Goal: Transaction & Acquisition: Purchase product/service

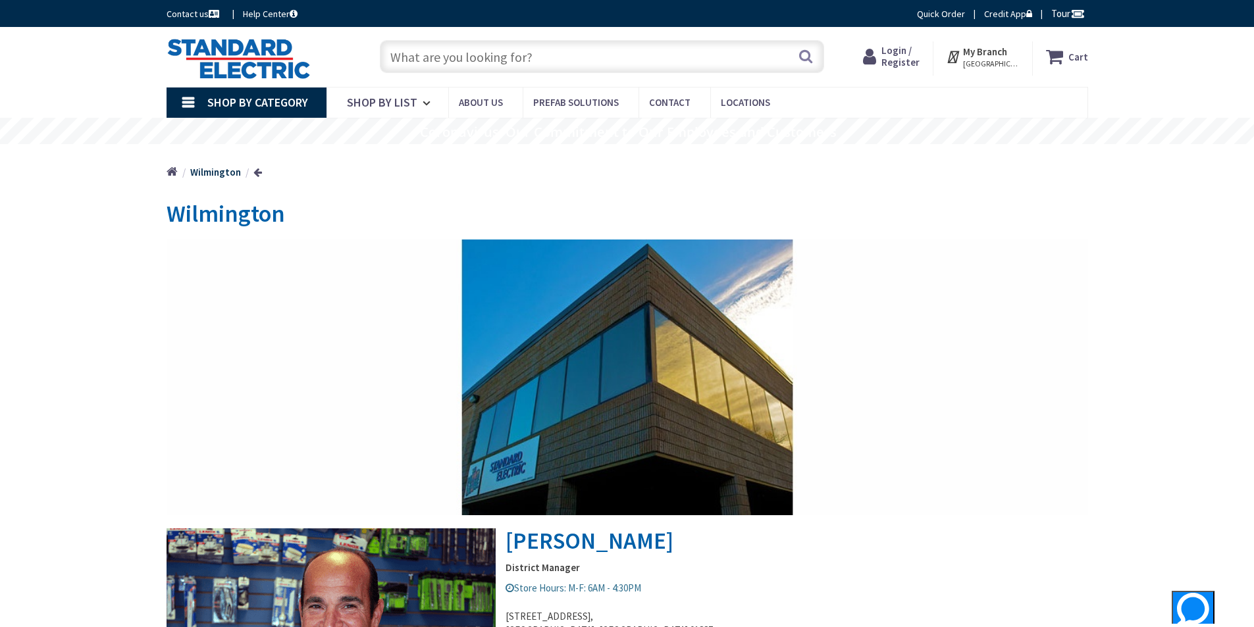
click at [439, 57] on input "text" at bounding box center [602, 56] width 444 height 33
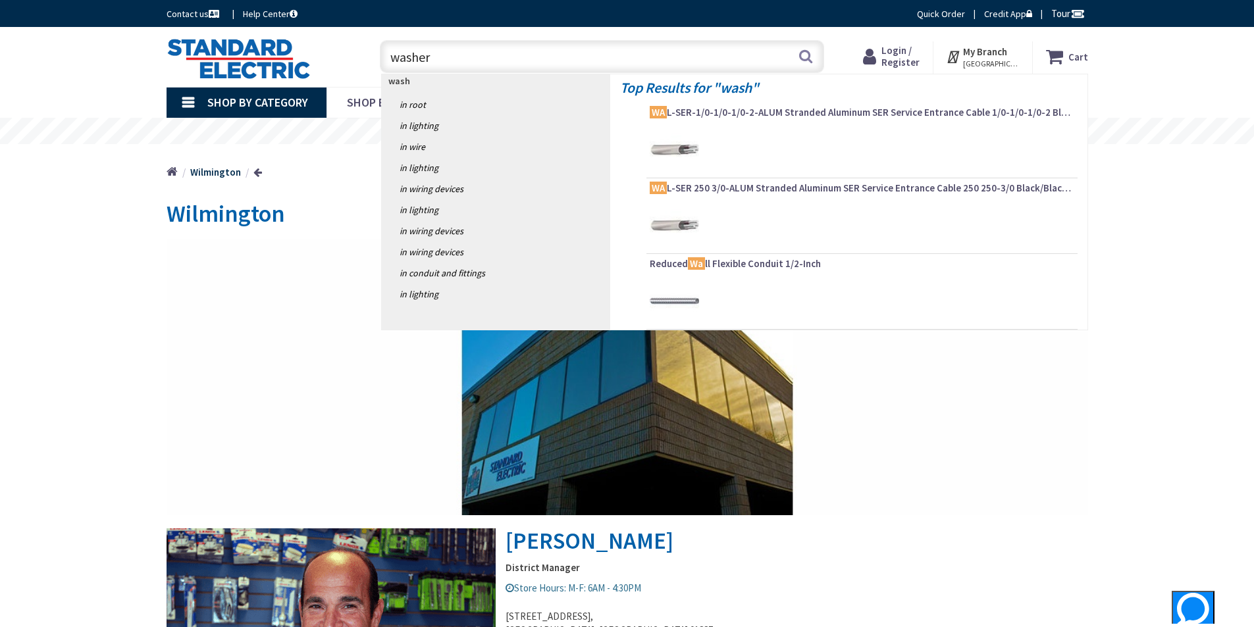
type input "washers"
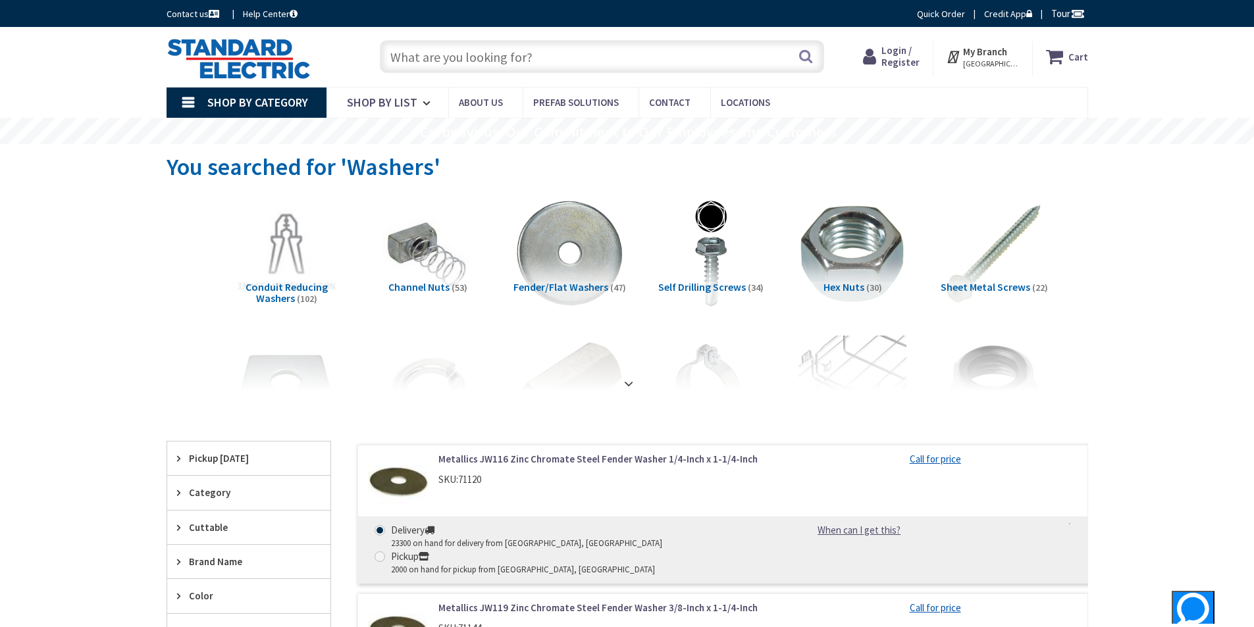
click at [566, 288] on span "Fender/Flat Washers" at bounding box center [561, 286] width 95 height 13
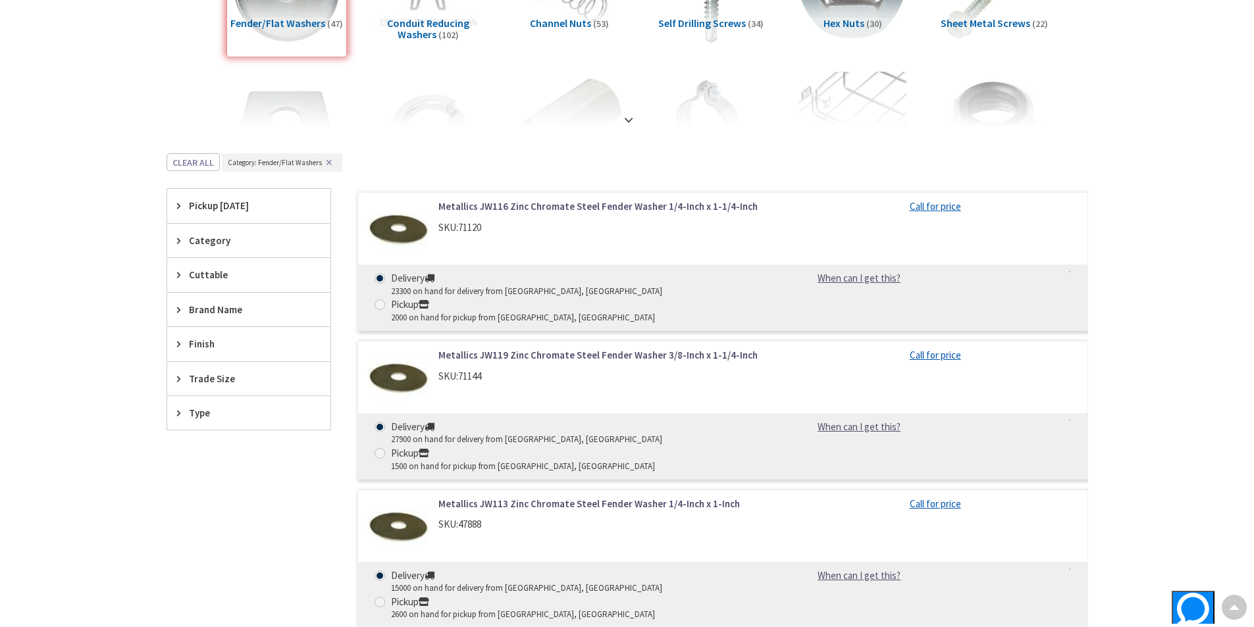
scroll to position [220, 0]
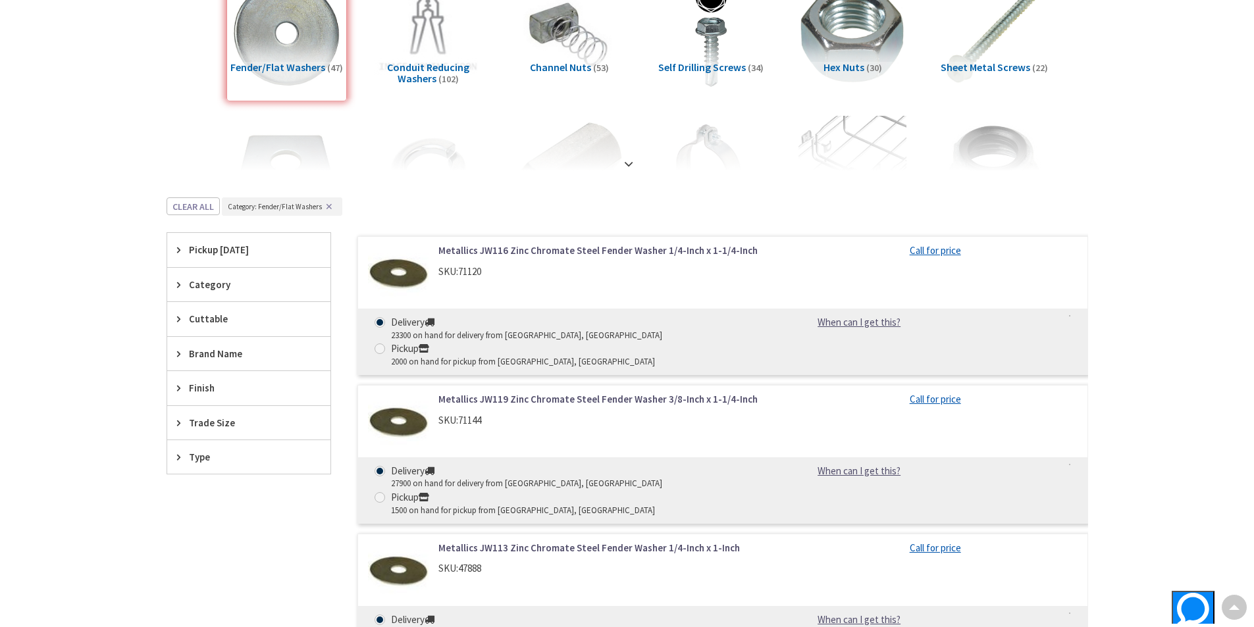
click at [505, 249] on link "Metallics JW116 Zinc Chromate Steel Fender Washer 1/4-Inch x 1-1/4-Inch" at bounding box center [605, 251] width 335 height 14
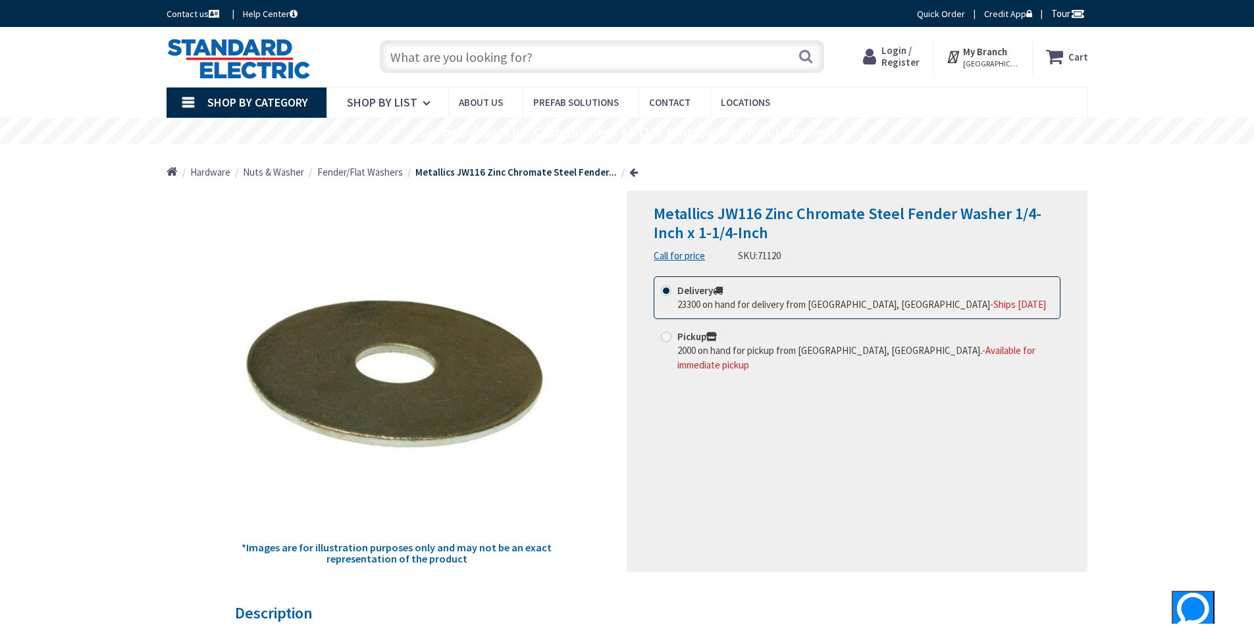
click at [916, 59] on span "Login / Register" at bounding box center [901, 56] width 38 height 24
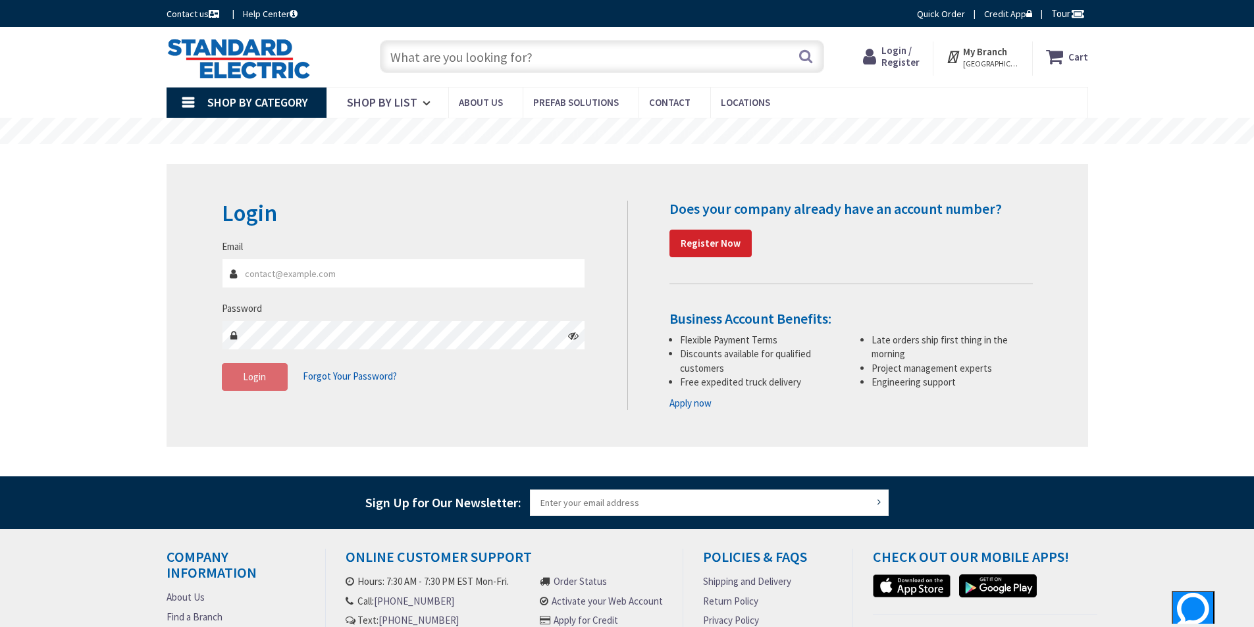
click at [275, 278] on input "Email" at bounding box center [404, 274] width 364 height 30
type input "dman104861@aol.com"
click at [265, 377] on span "Login" at bounding box center [254, 377] width 23 height 13
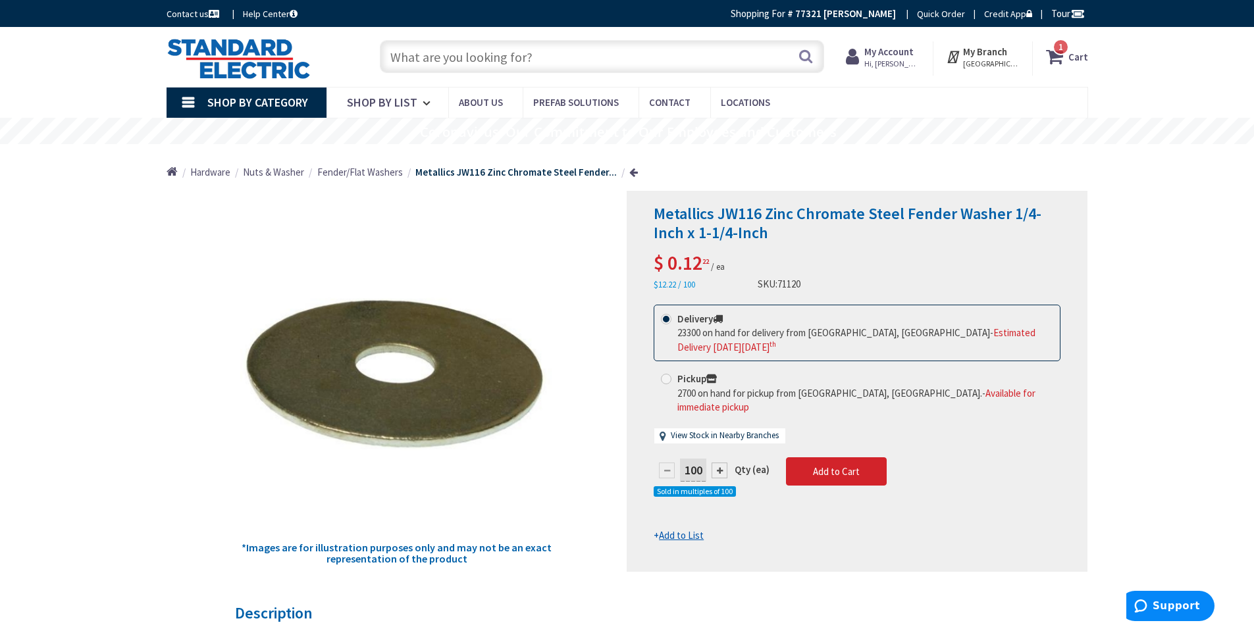
drag, startPoint x: 438, startPoint y: 54, endPoint x: 446, endPoint y: 55, distance: 7.9
click at [441, 53] on input "text" at bounding box center [602, 56] width 444 height 33
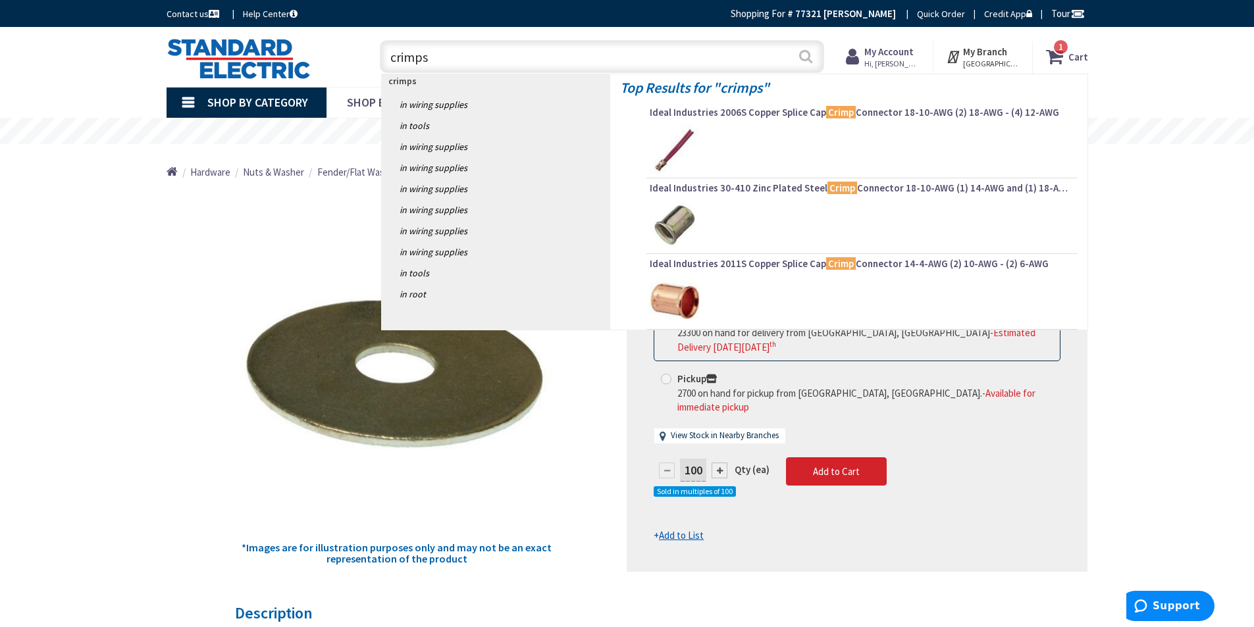
type input "crimps"
click at [803, 51] on button "Search" at bounding box center [805, 56] width 17 height 30
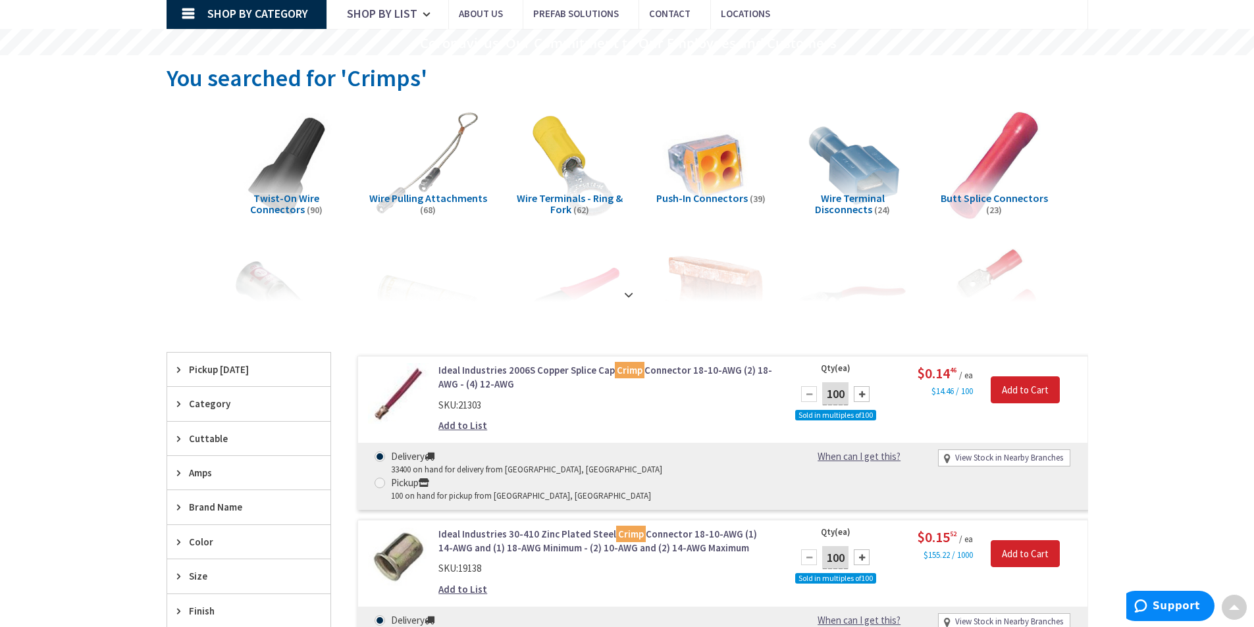
scroll to position [66, 0]
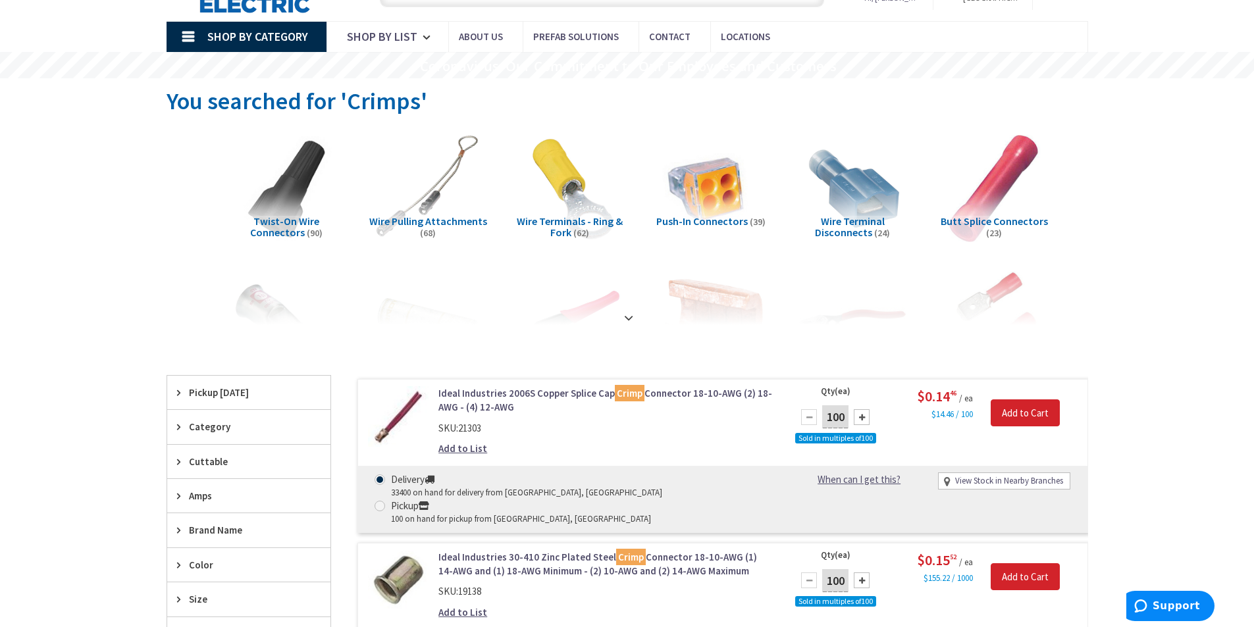
click at [558, 226] on span "Wire Terminals - Ring & Fork" at bounding box center [570, 227] width 106 height 25
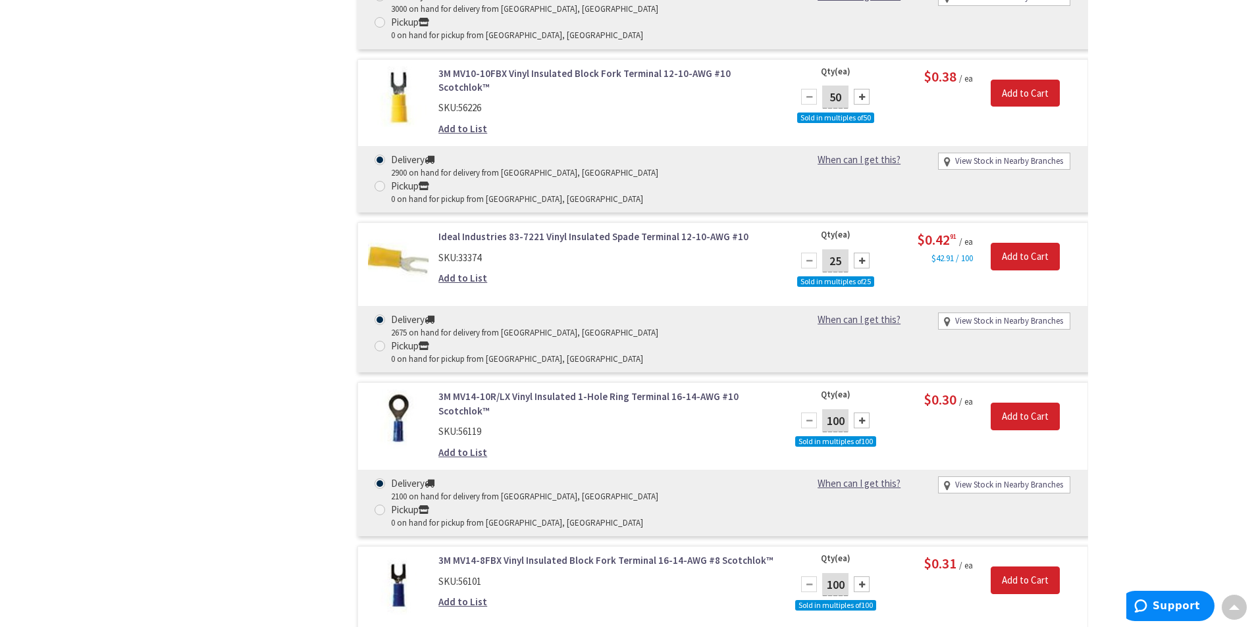
scroll to position [1076, 0]
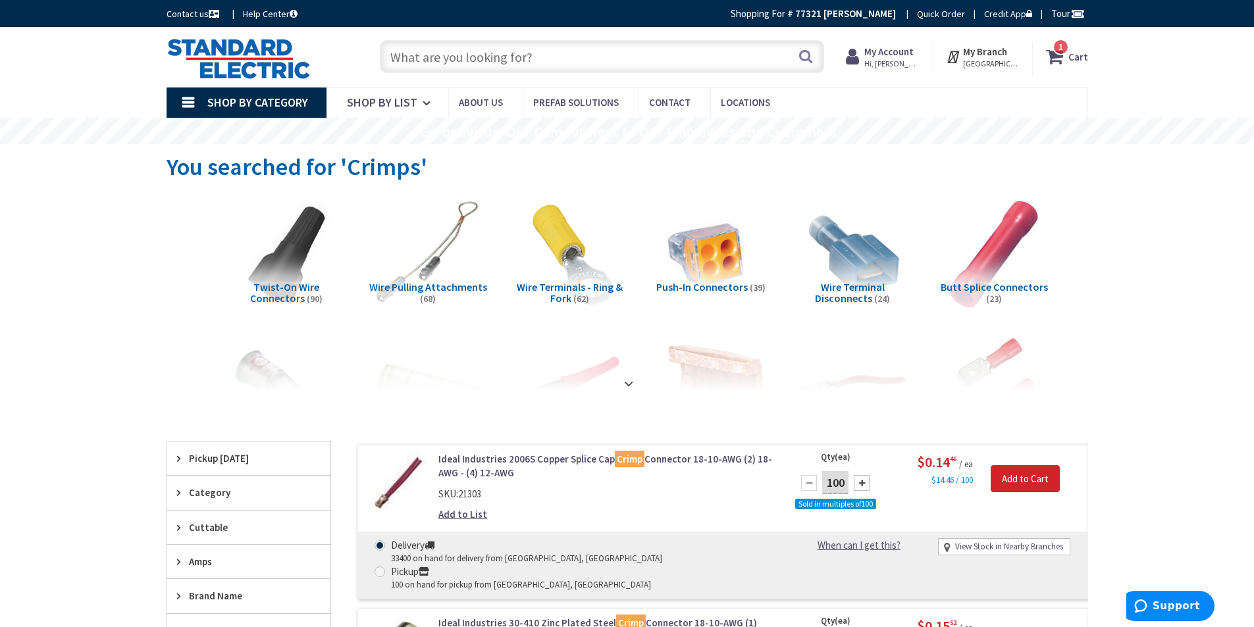
click at [428, 58] on input "text" at bounding box center [602, 56] width 444 height 33
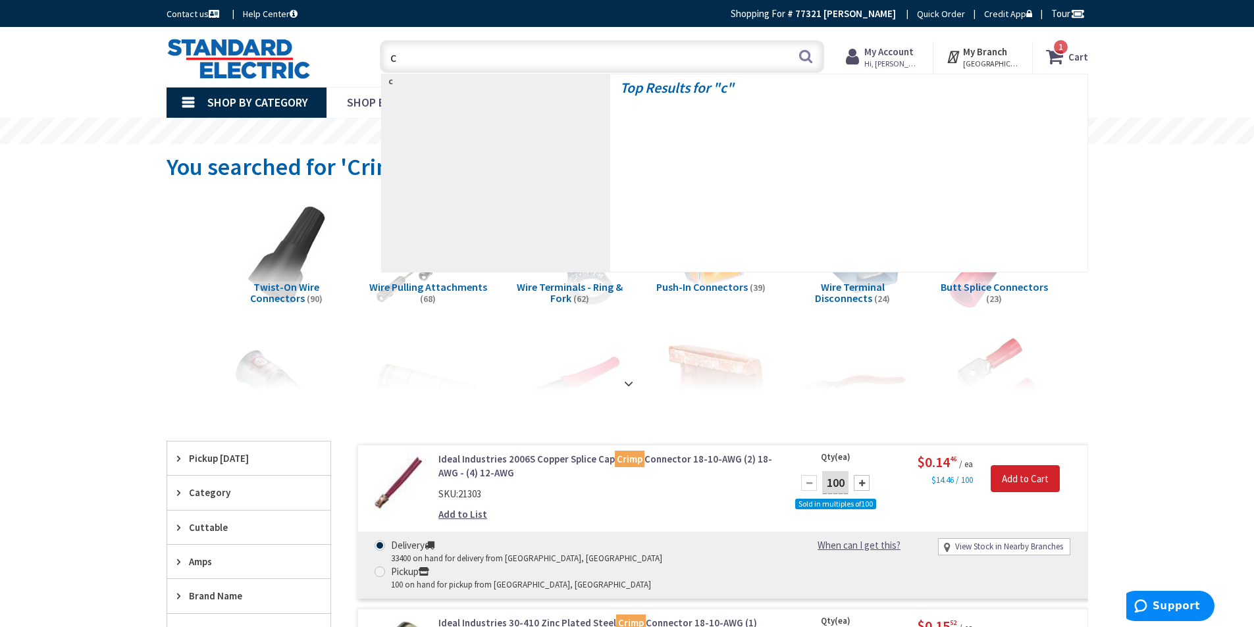
type input "cr"
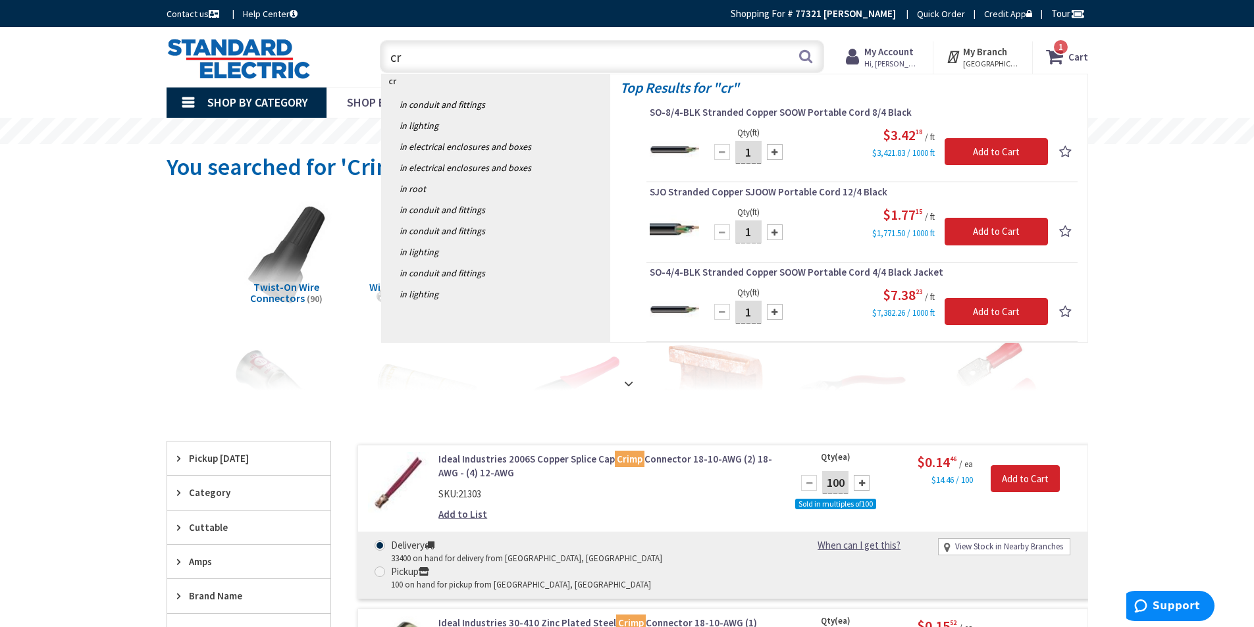
drag, startPoint x: 402, startPoint y: 59, endPoint x: 380, endPoint y: 57, distance: 21.8
click at [383, 63] on input "cr" at bounding box center [602, 56] width 444 height 33
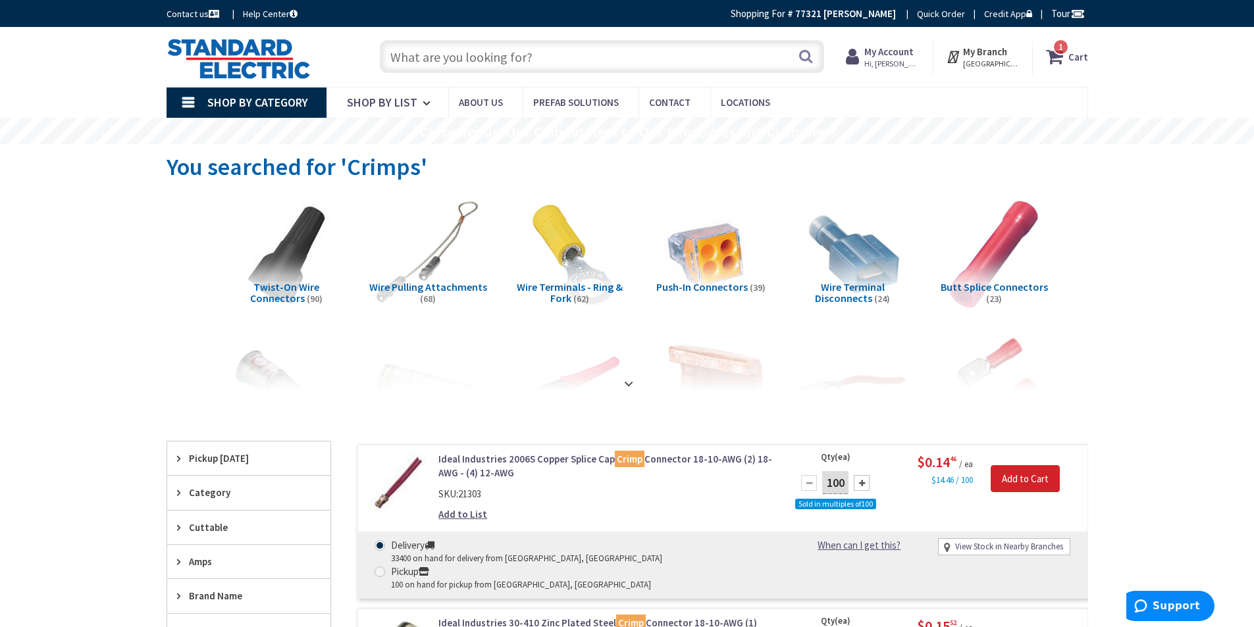
click at [409, 63] on input "text" at bounding box center [602, 56] width 444 height 33
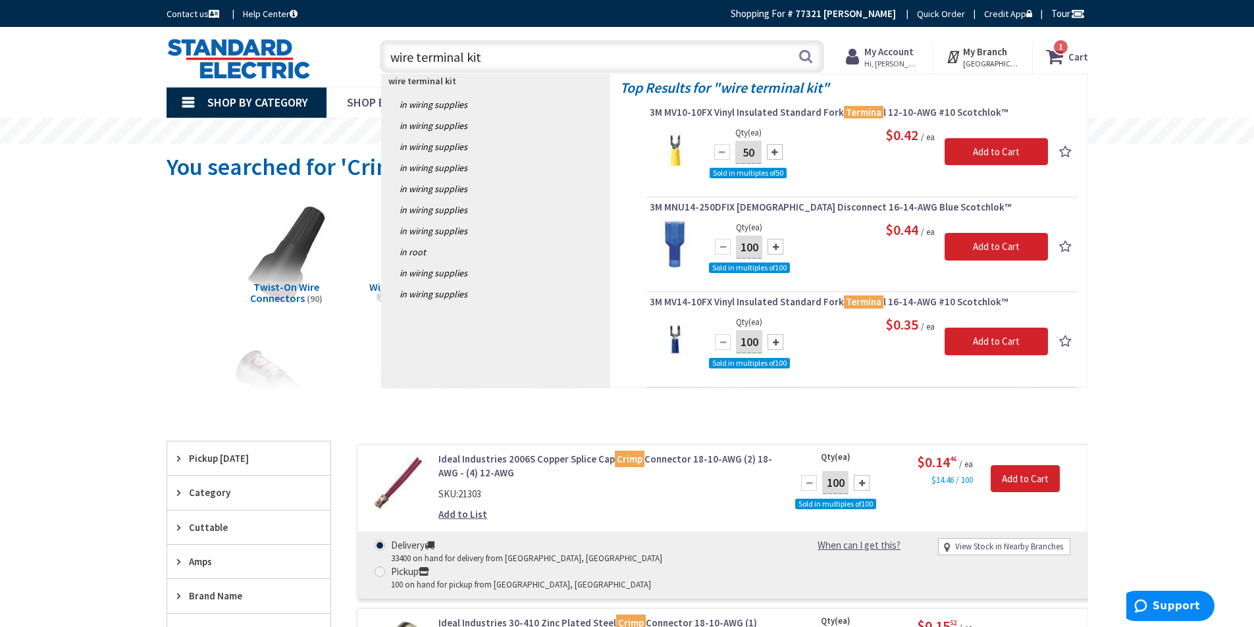
type input "wire terminal kits"
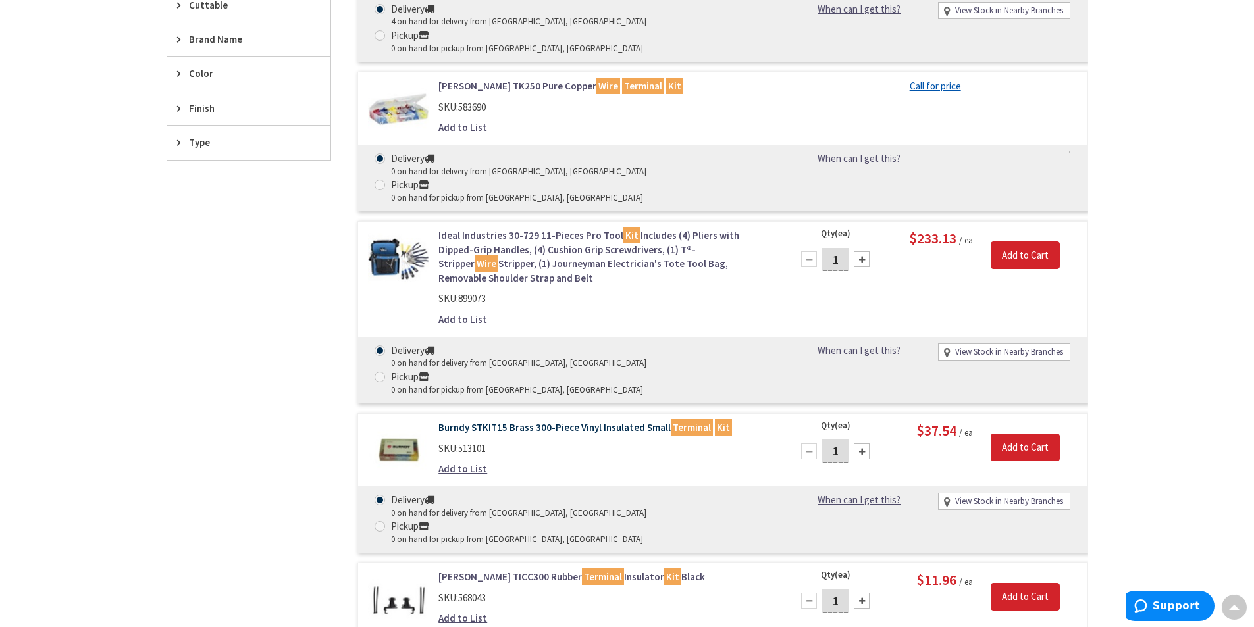
scroll to position [263, 0]
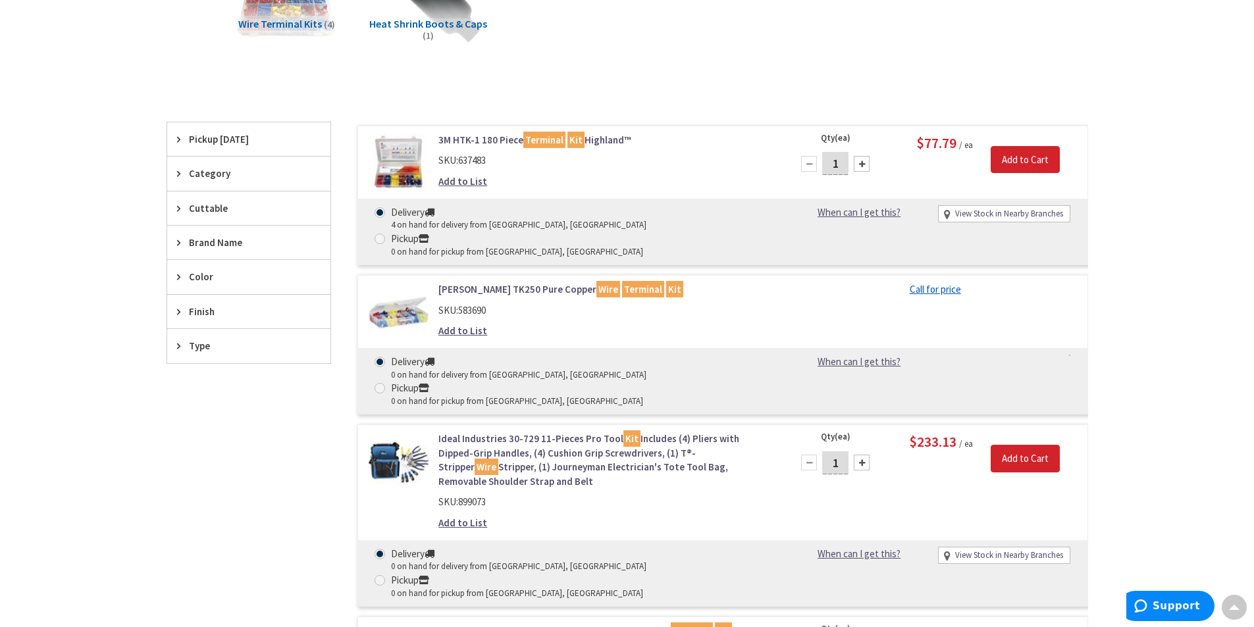
click at [468, 139] on link "3M HTK-1 180 Piece Terminal Kit Highland™" at bounding box center [605, 140] width 335 height 14
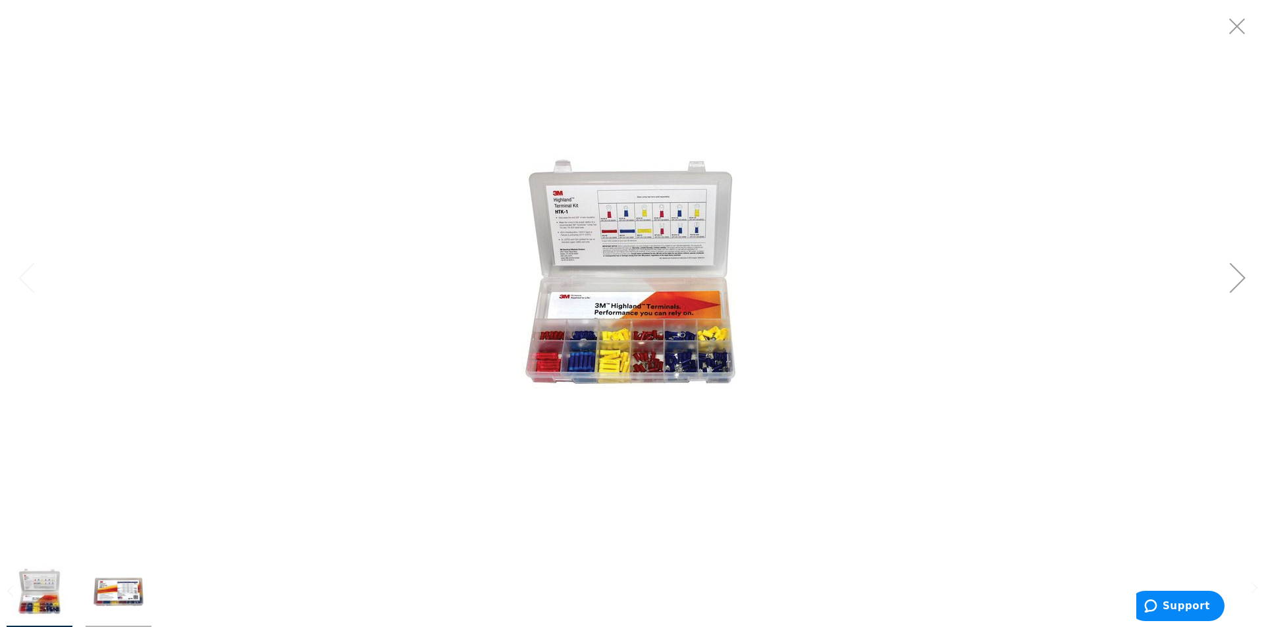
click at [695, 313] on img at bounding box center [631, 277] width 263 height 263
click at [446, 395] on div at bounding box center [632, 277] width 1264 height 555
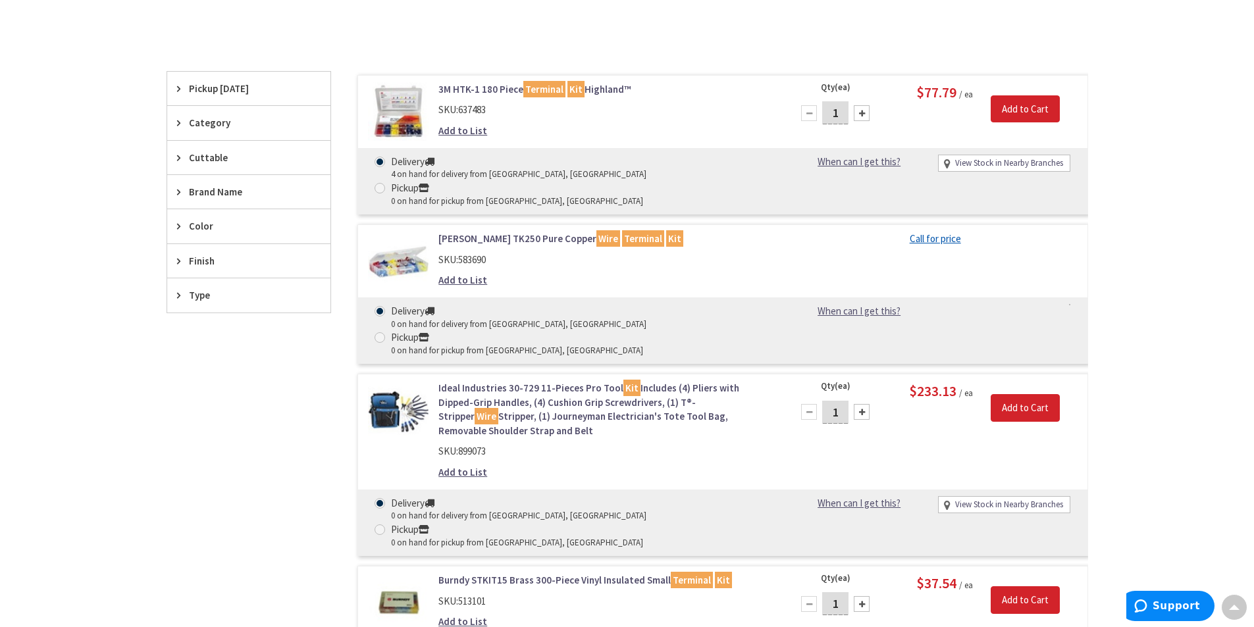
scroll to position [380, 0]
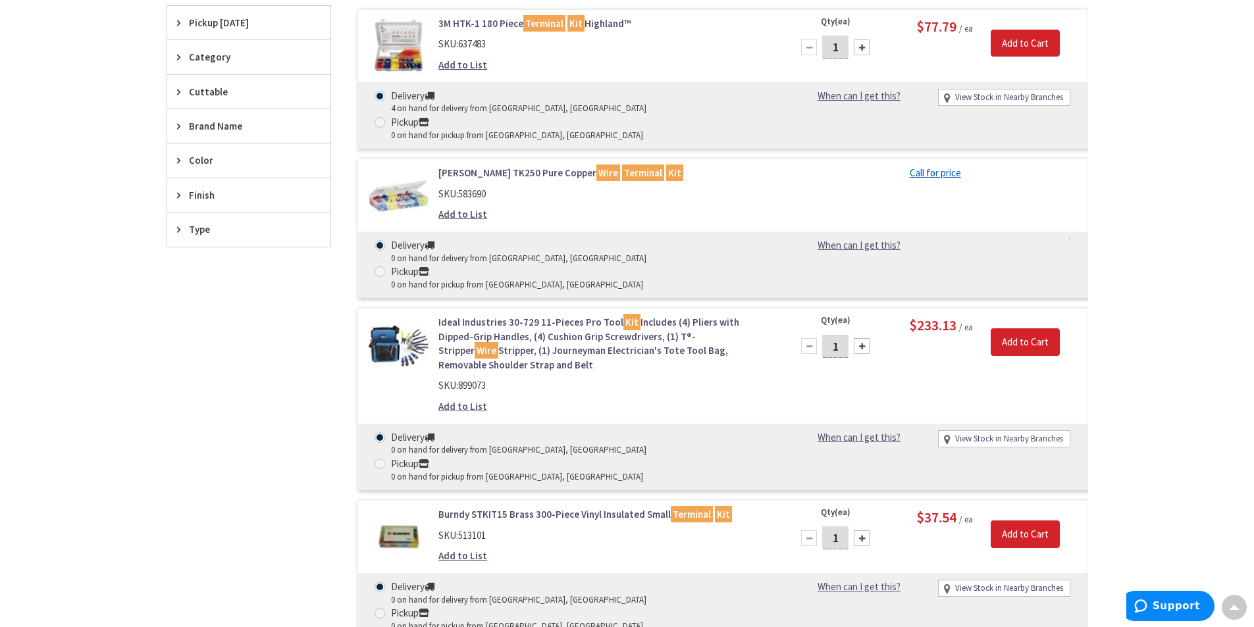
click at [545, 508] on link "Burndy STKIT15 Brass 300-Piece Vinyl Insulated Small Terminal Kit" at bounding box center [605, 515] width 335 height 14
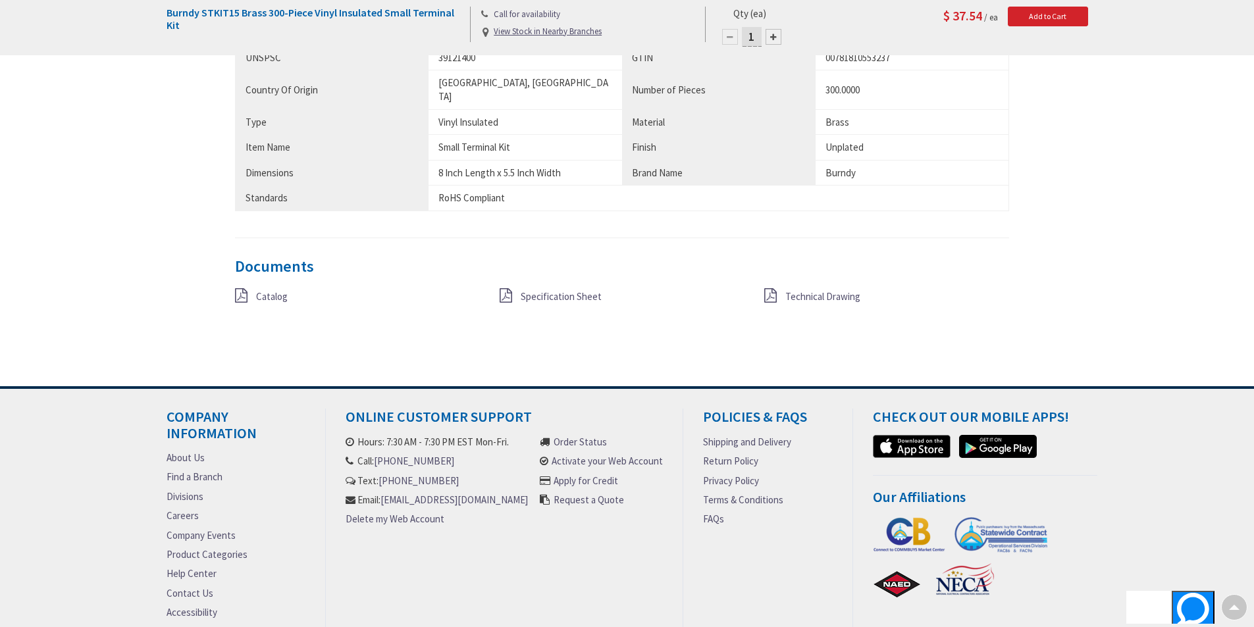
scroll to position [783, 0]
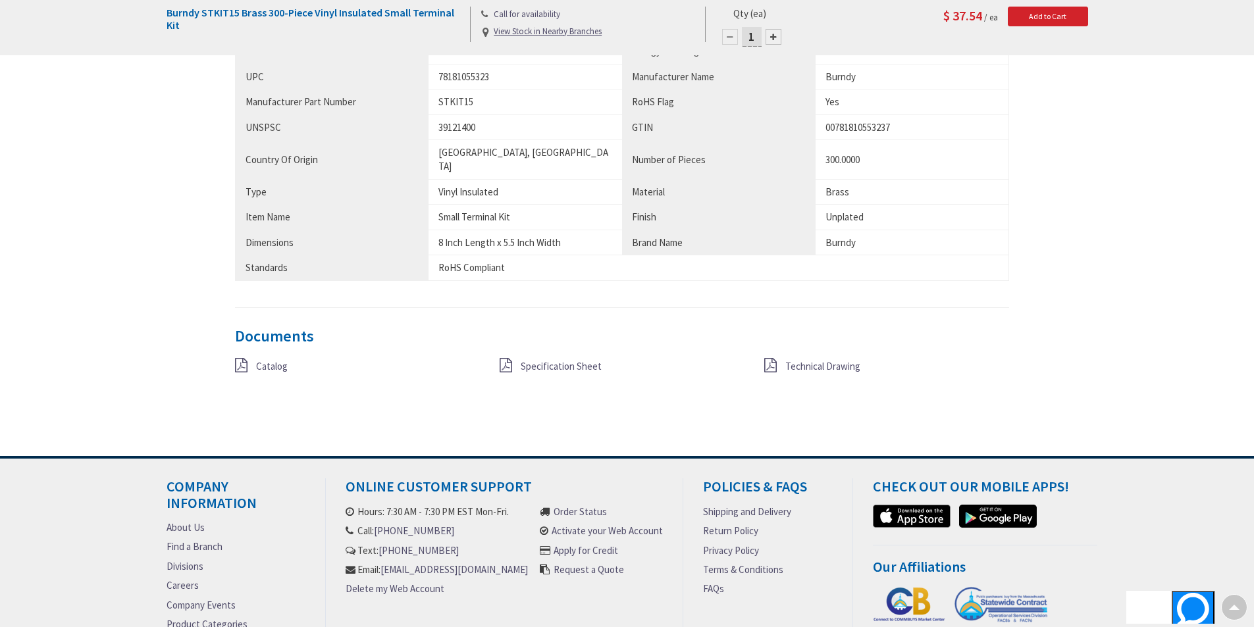
click at [571, 360] on span "Specification Sheet" at bounding box center [561, 366] width 81 height 13
click at [800, 360] on span "Technical Drawing" at bounding box center [822, 366] width 75 height 13
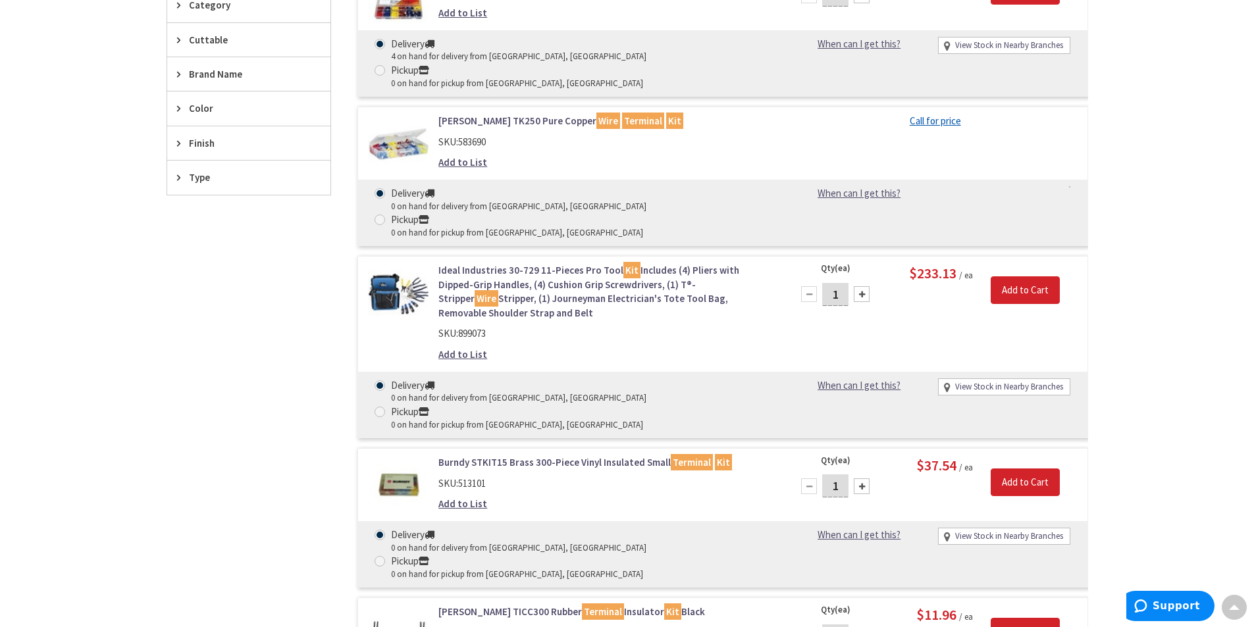
scroll to position [117, 0]
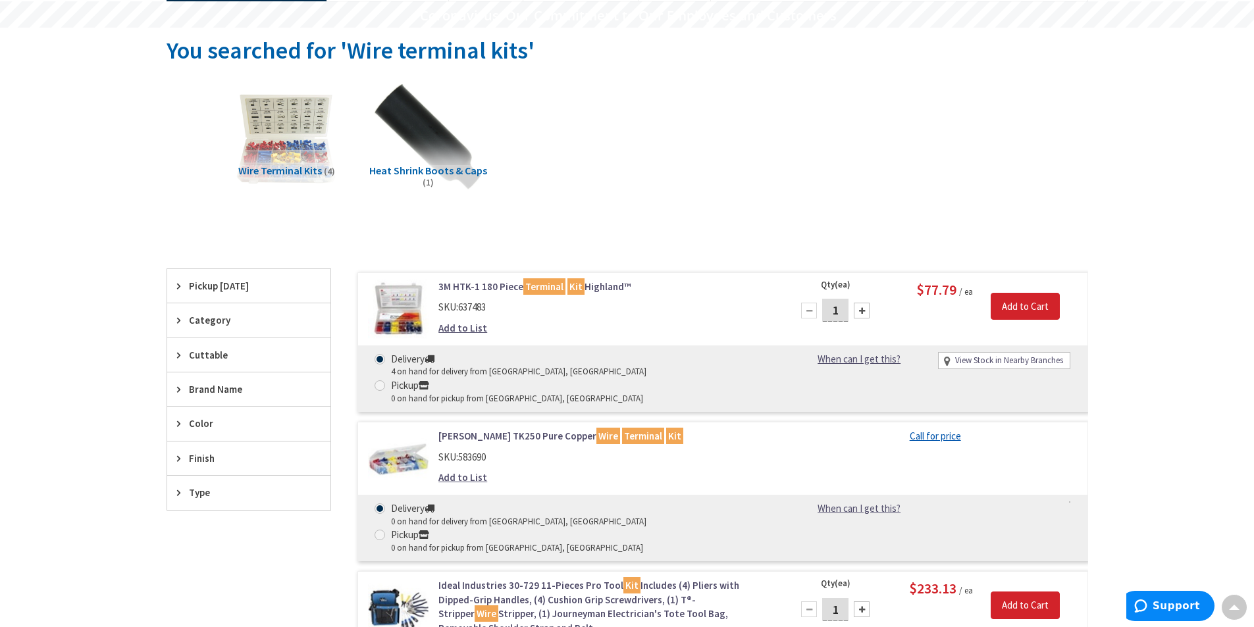
click at [471, 285] on link "3M HTK-1 180 Piece Terminal Kit Highland™" at bounding box center [605, 287] width 335 height 14
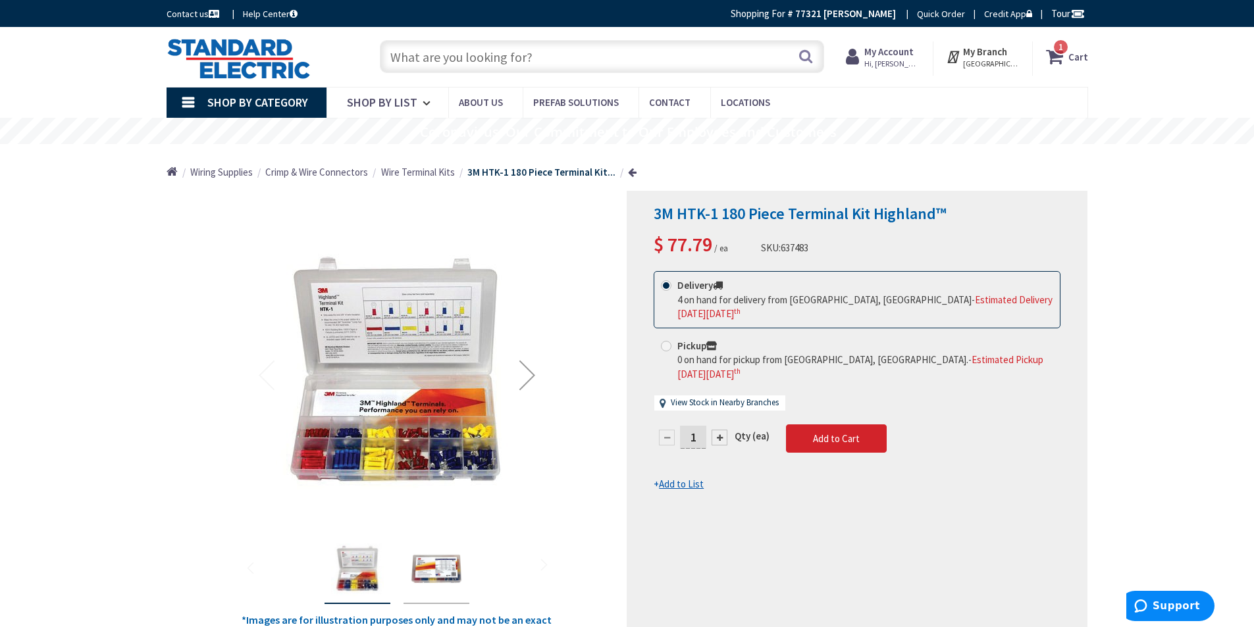
click at [525, 373] on div "Next" at bounding box center [527, 375] width 53 height 53
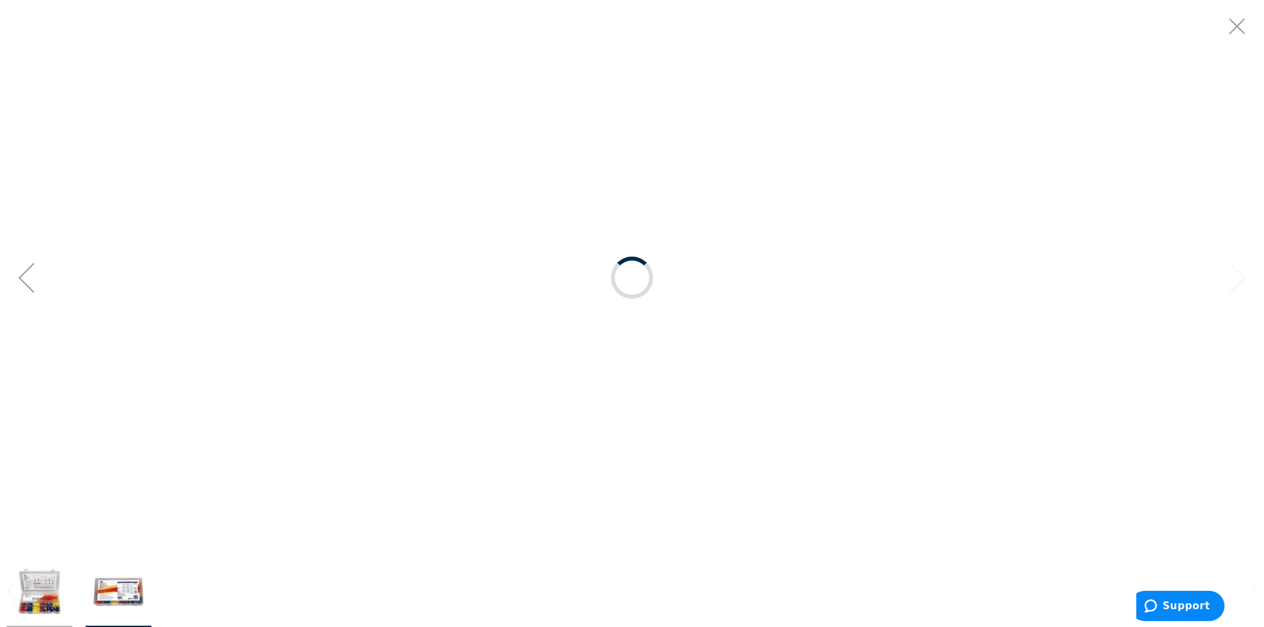
click at [452, 374] on div at bounding box center [632, 277] width 1264 height 555
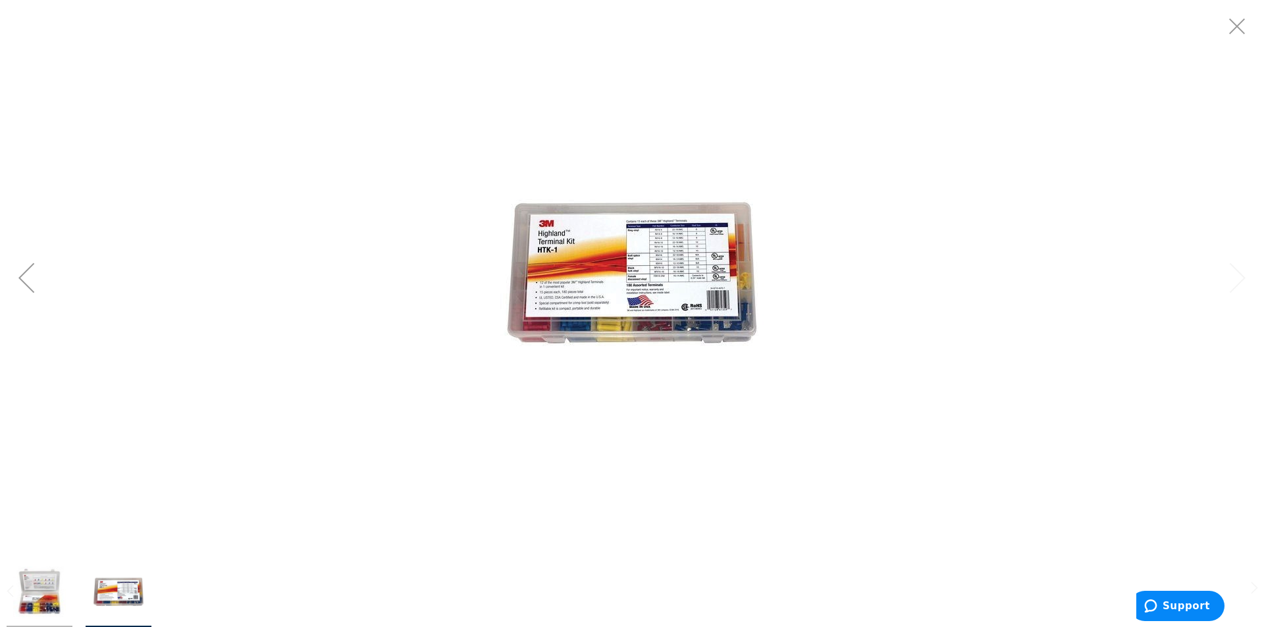
click at [28, 284] on div "Previous" at bounding box center [26, 277] width 53 height 53
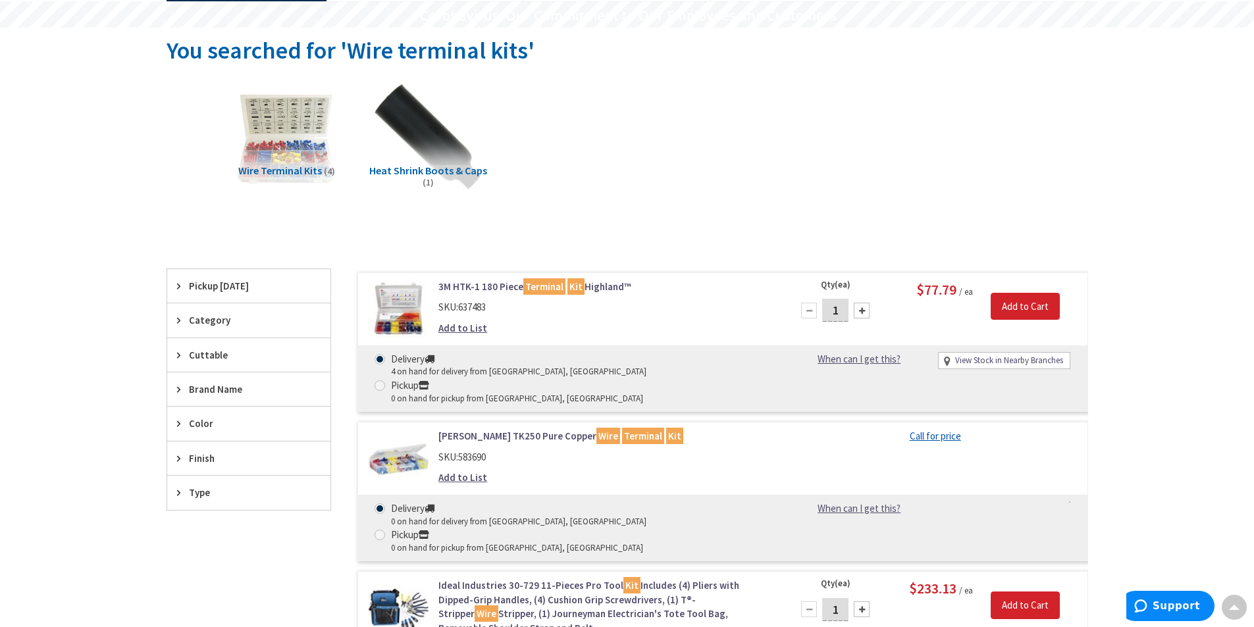
click at [481, 429] on link "Dottie TK250 Pure Copper Wire Terminal Kit" at bounding box center [605, 436] width 335 height 14
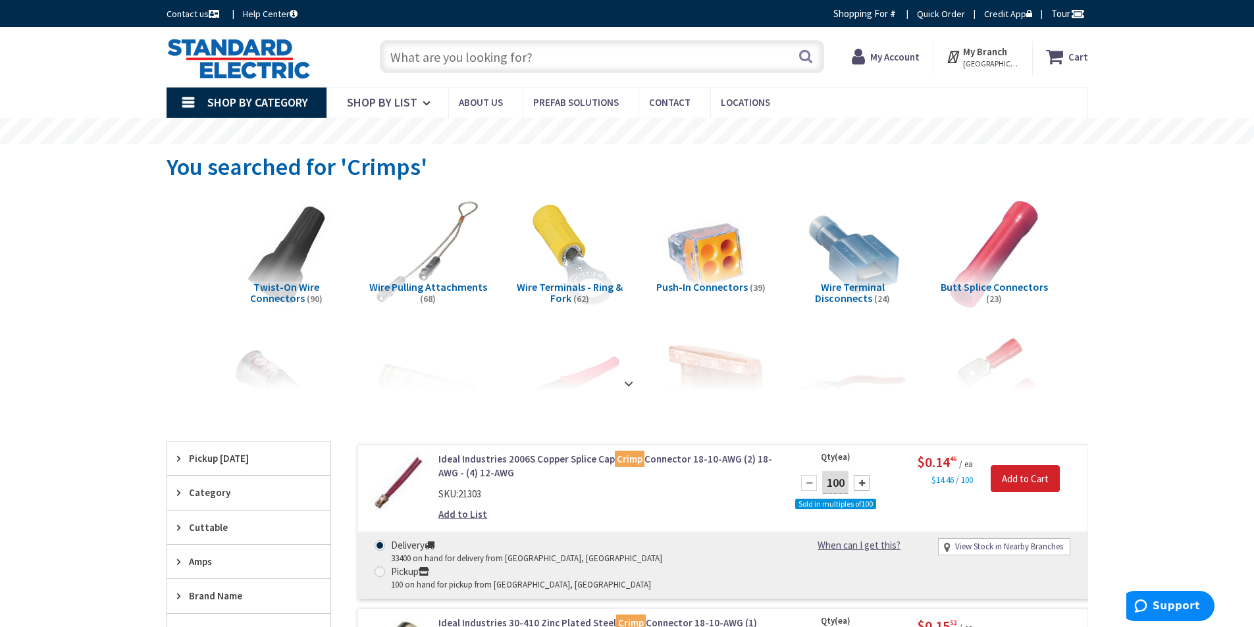
click at [549, 288] on span "Wire Terminals - Ring & Fork" at bounding box center [570, 292] width 106 height 25
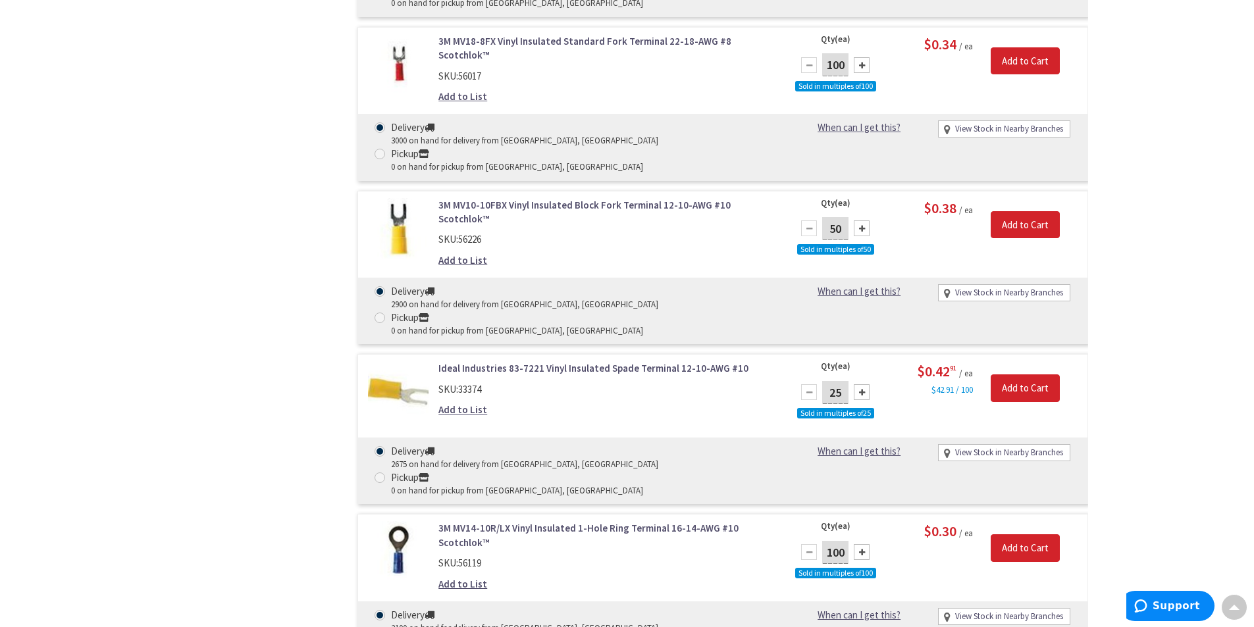
scroll to position [944, 0]
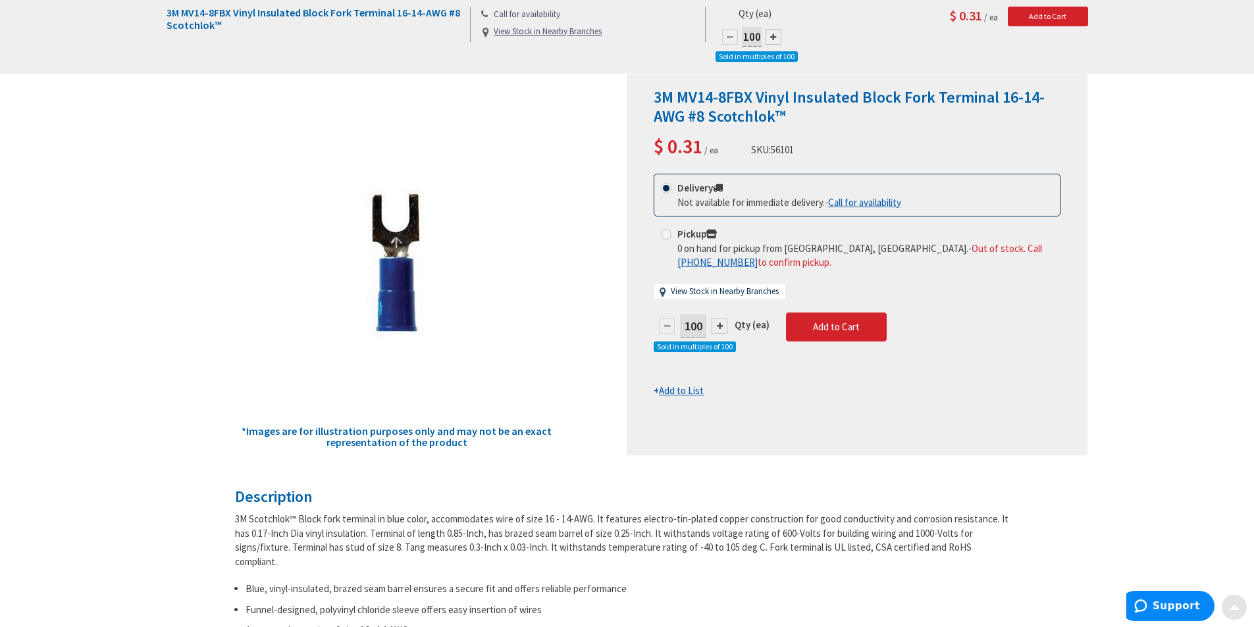
scroll to position [198, 0]
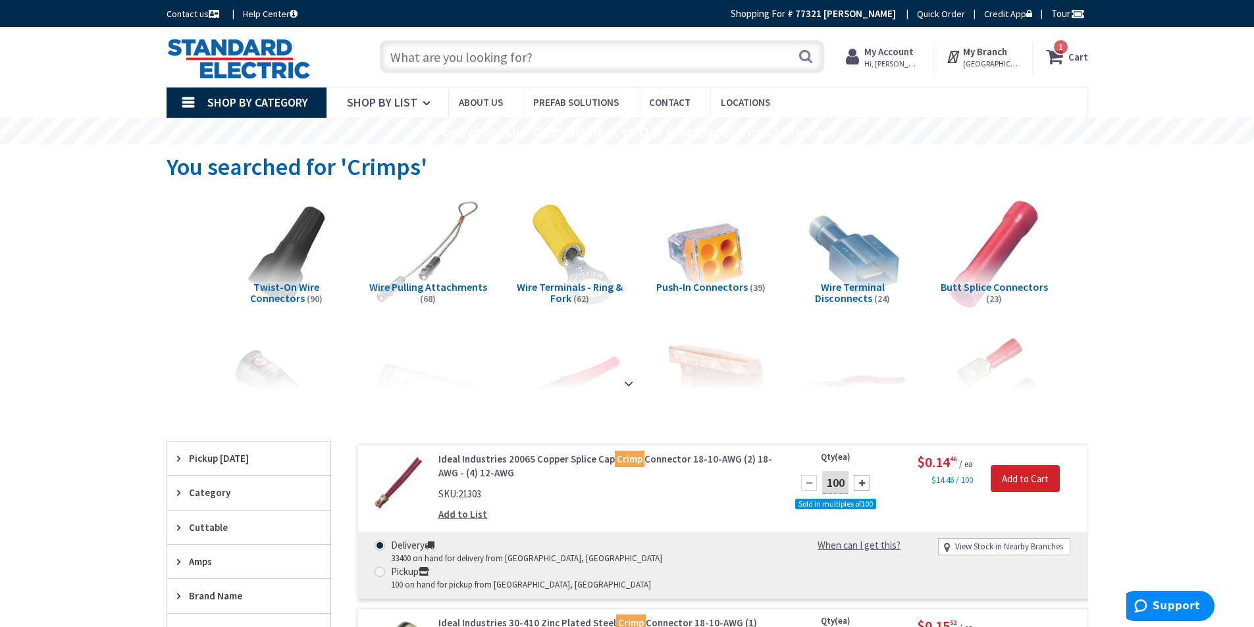
click at [566, 290] on span "Wire Terminals - Ring & Fork" at bounding box center [570, 292] width 106 height 25
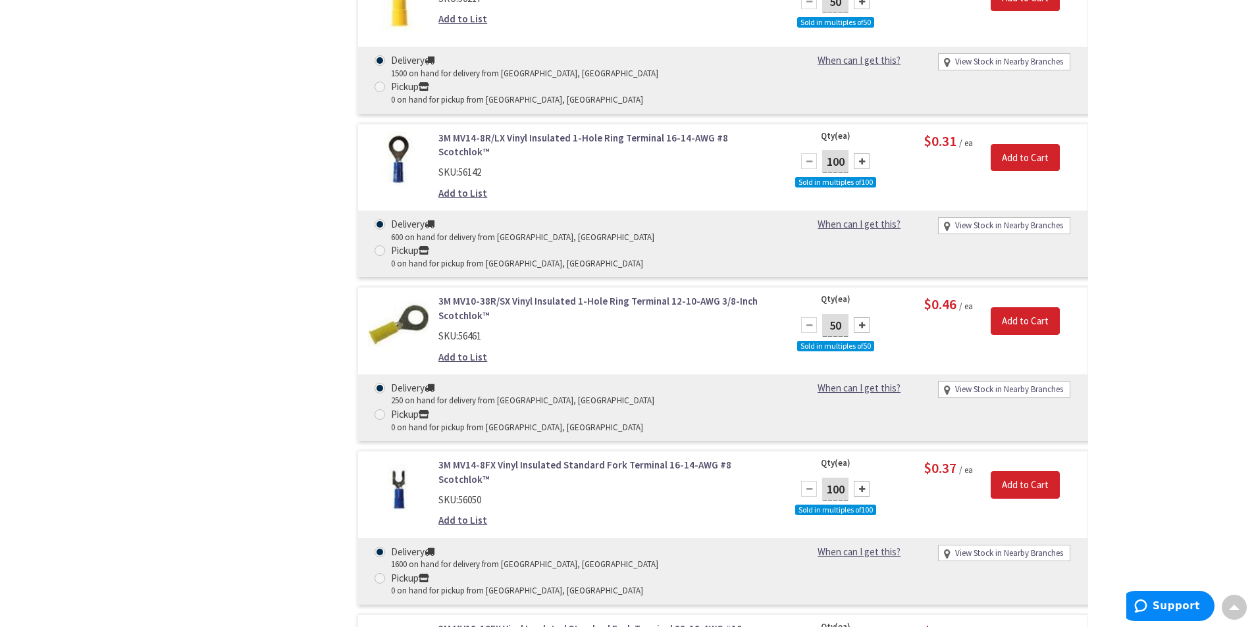
scroll to position [2261, 0]
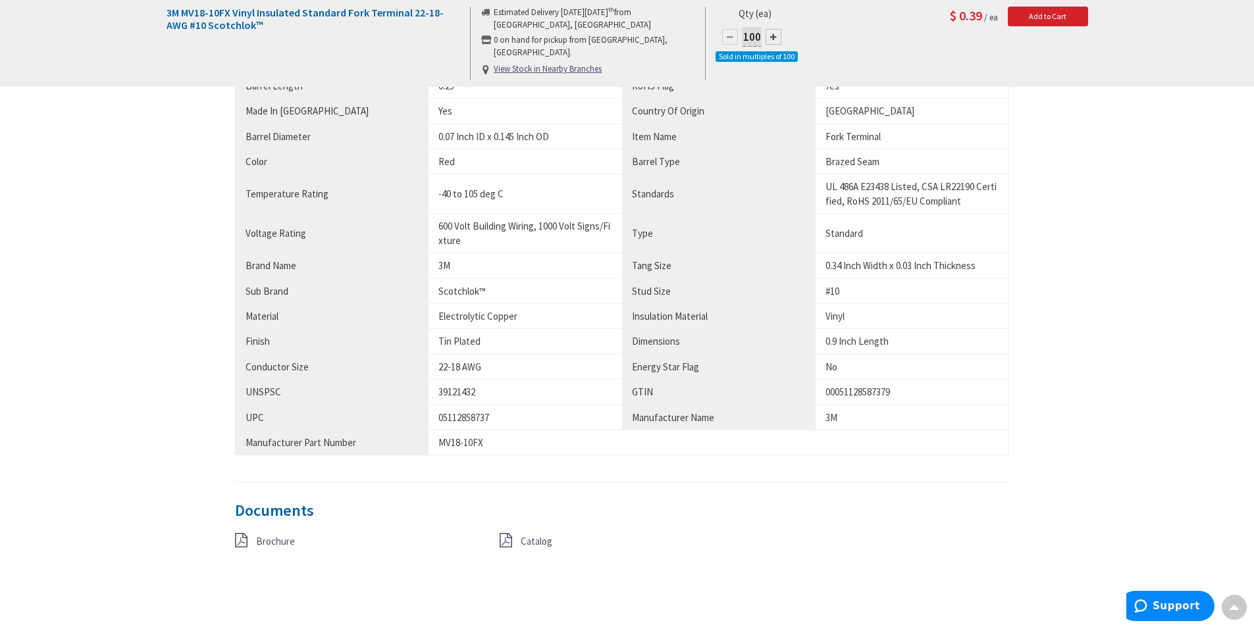
scroll to position [724, 0]
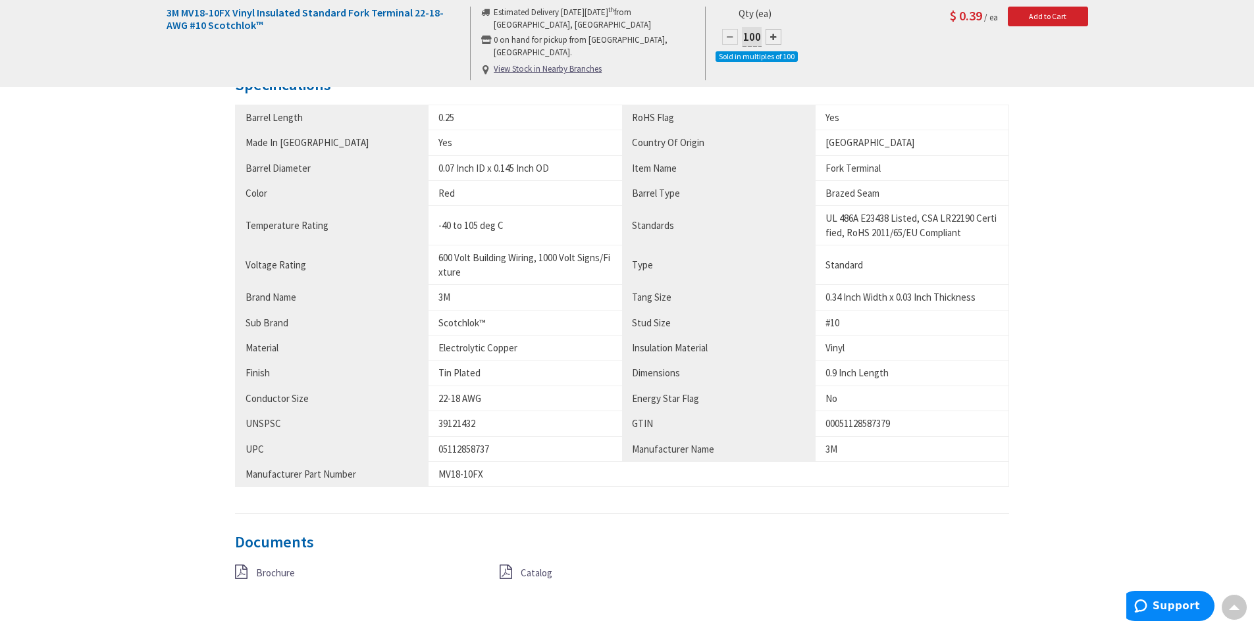
click at [290, 573] on span "Brochure" at bounding box center [275, 573] width 39 height 13
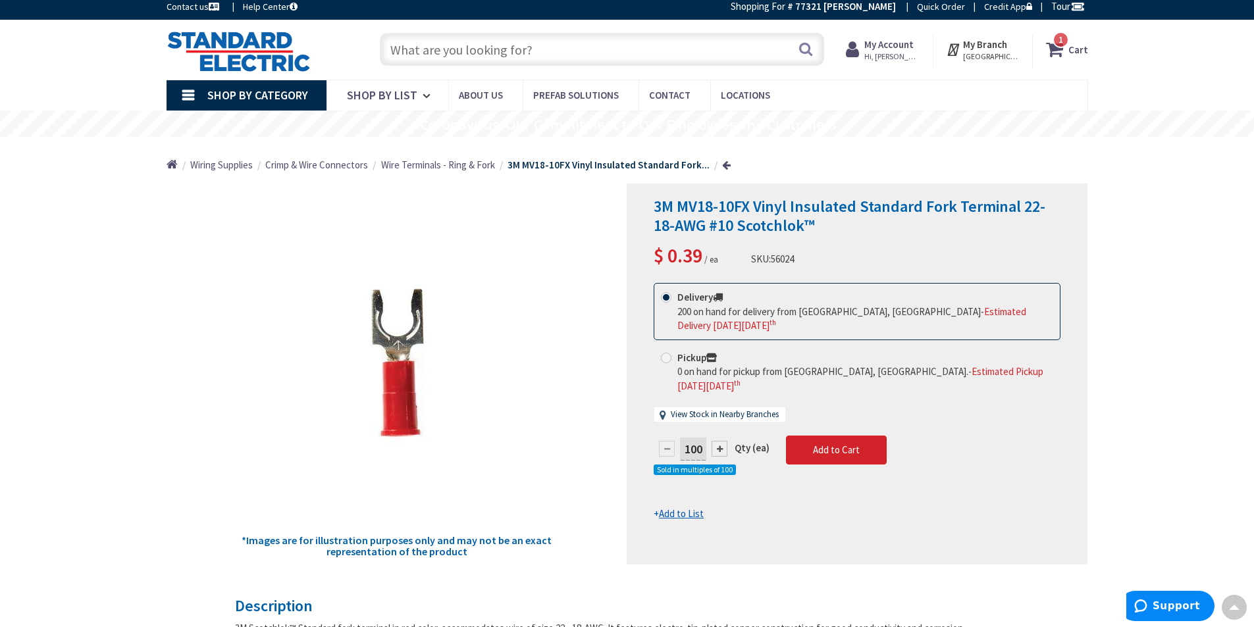
scroll to position [0, 0]
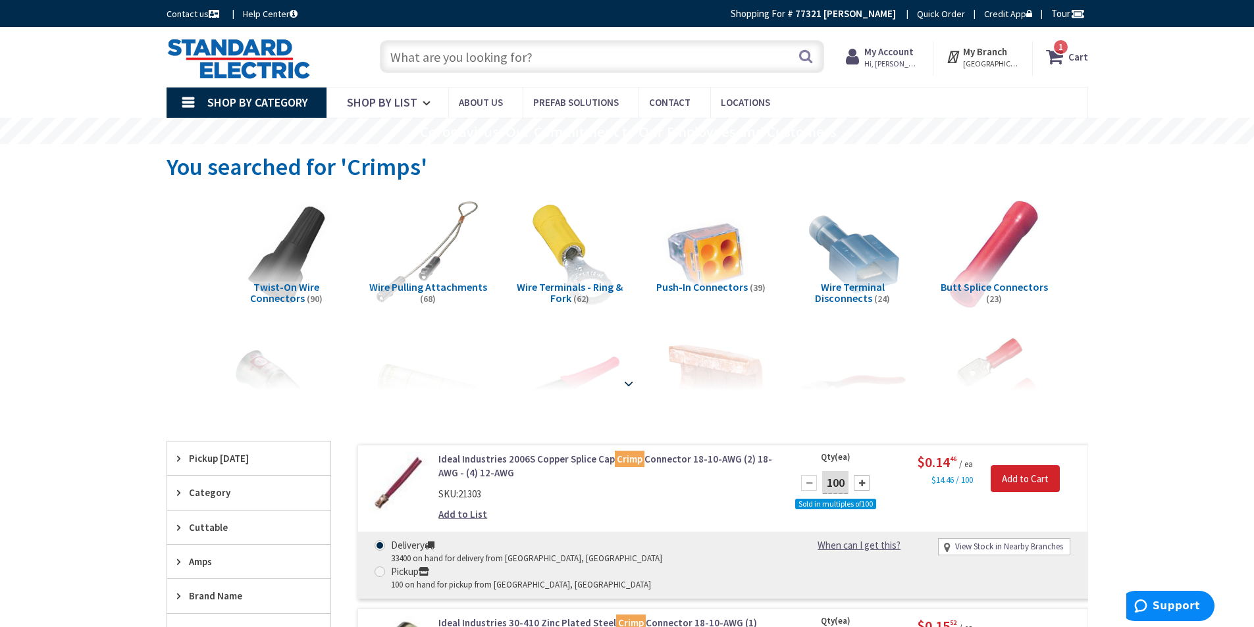
click at [623, 378] on strong at bounding box center [629, 384] width 16 height 14
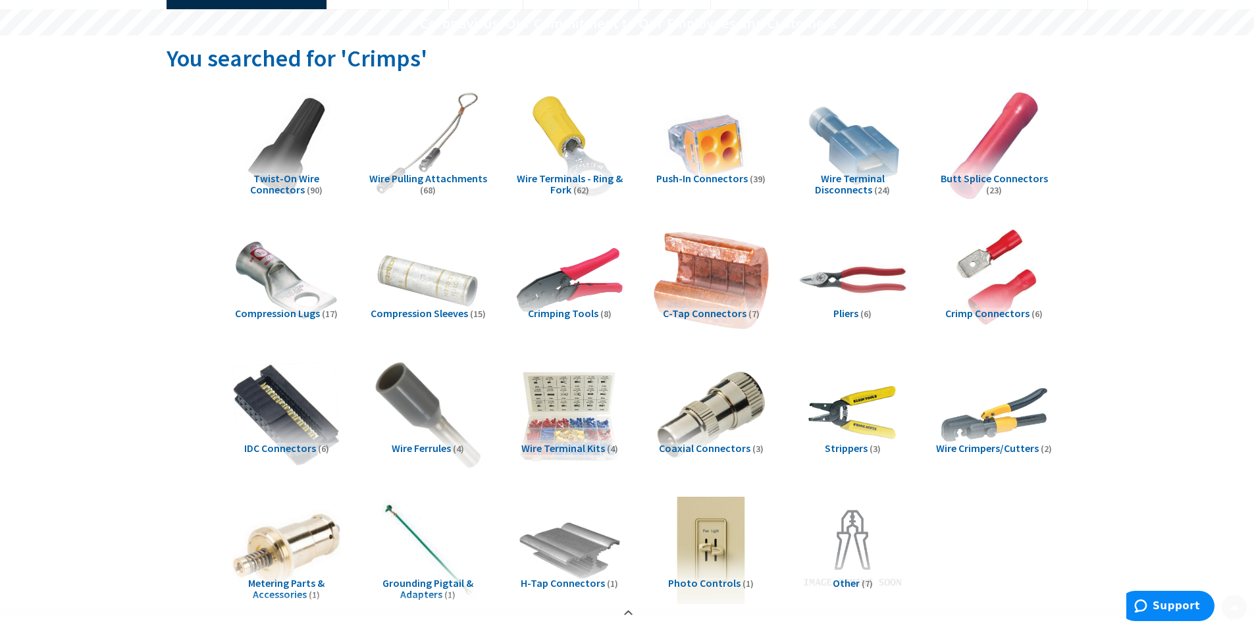
scroll to position [132, 0]
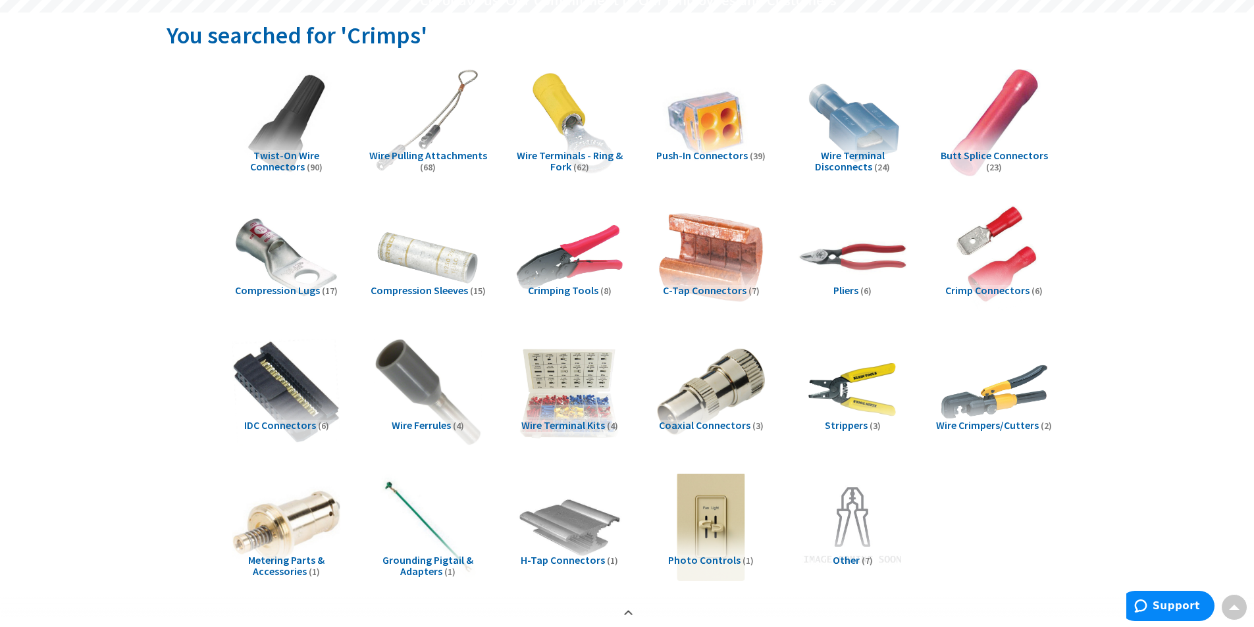
click at [967, 291] on span "Crimp Connectors" at bounding box center [987, 290] width 84 height 13
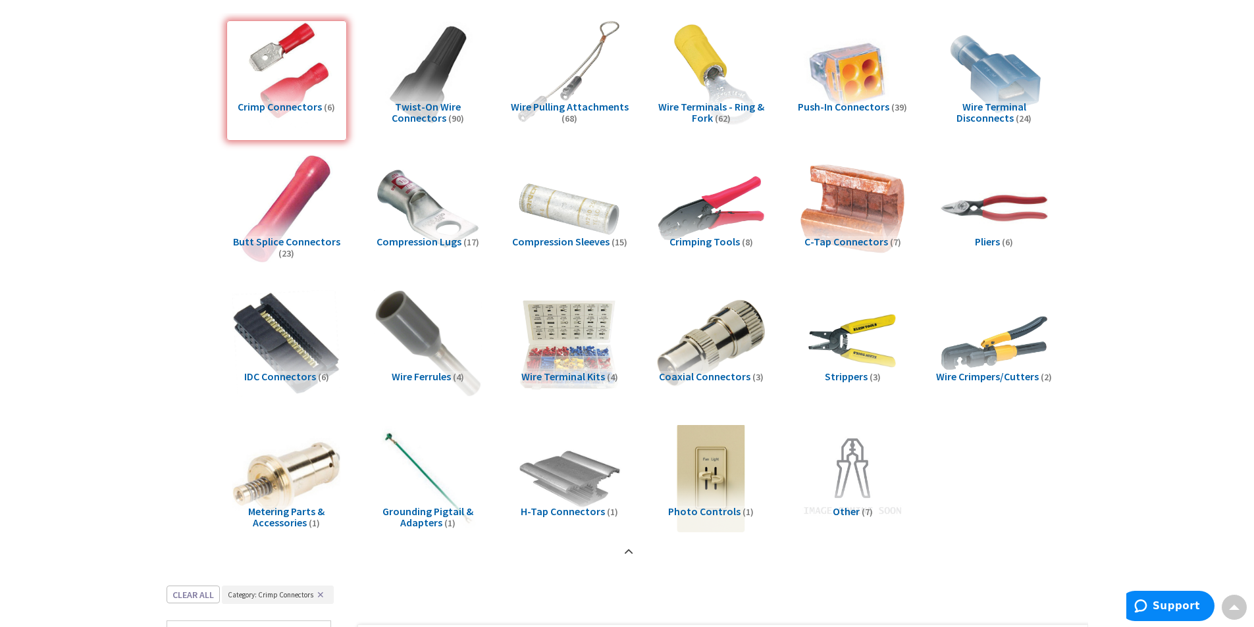
scroll to position [157, 0]
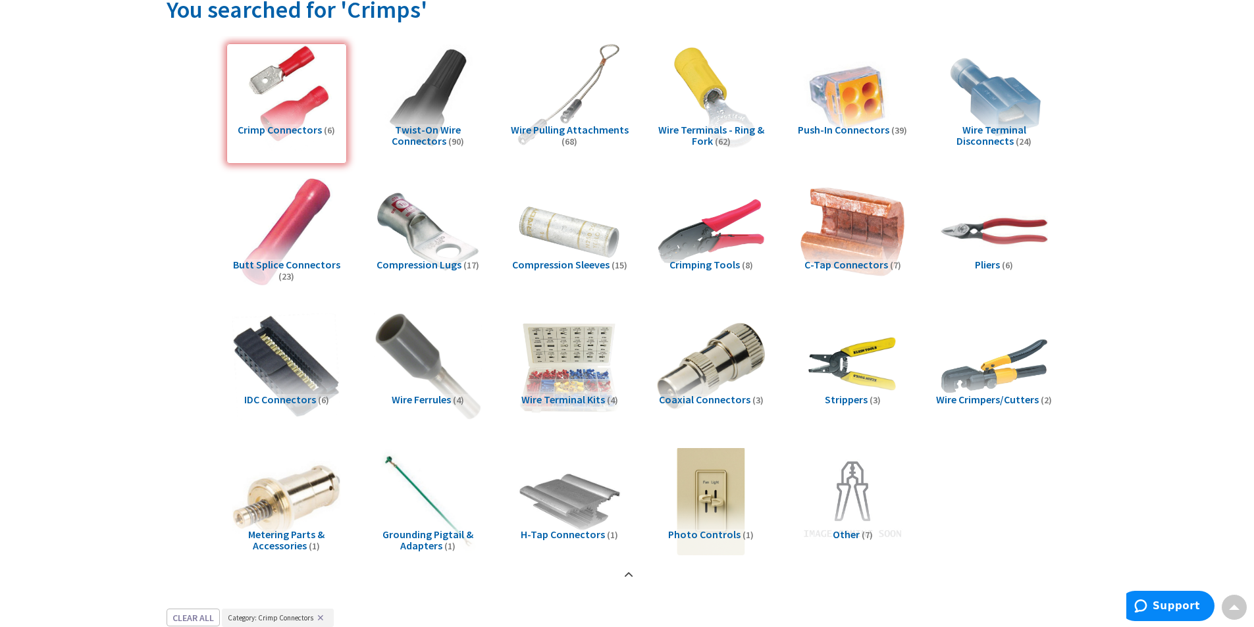
click at [692, 136] on span "Wire Terminals - Ring & Fork" at bounding box center [711, 135] width 106 height 25
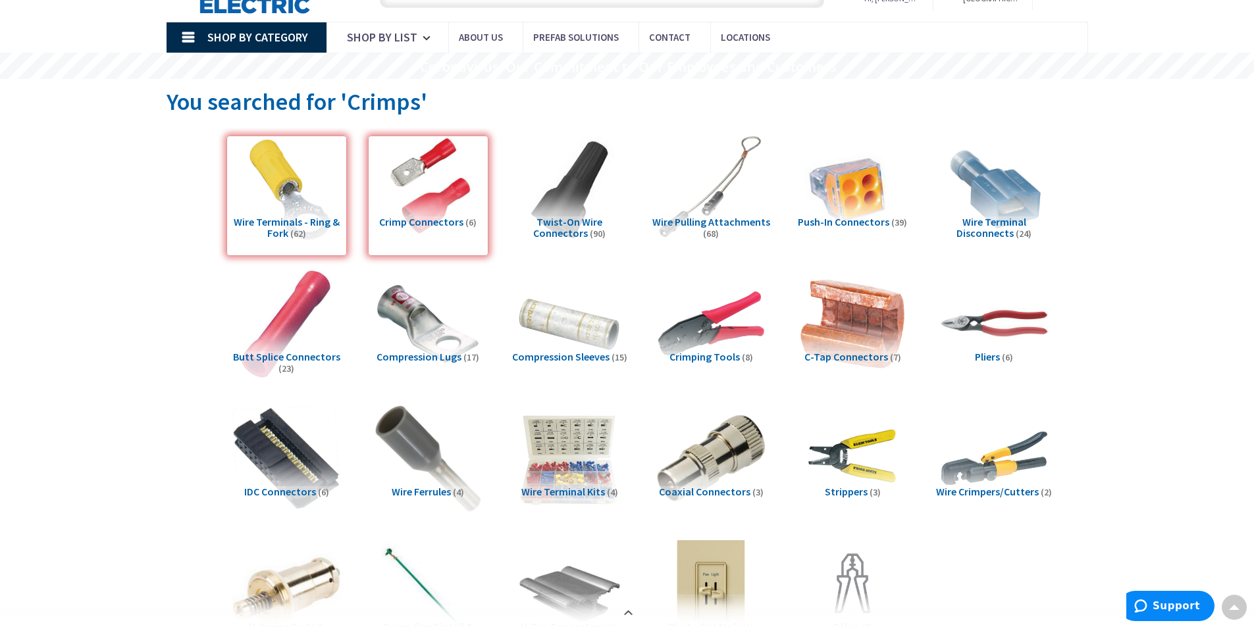
scroll to position [42, 0]
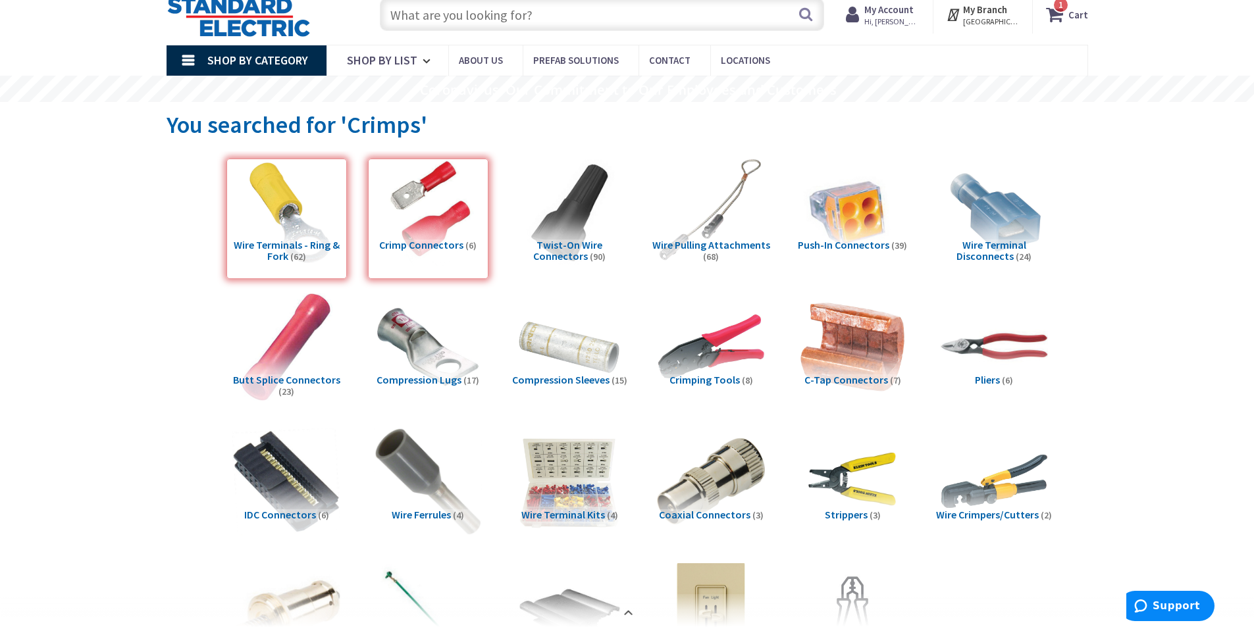
click at [272, 245] on div "Wire Terminals - Ring & Fork (62)" at bounding box center [286, 219] width 120 height 120
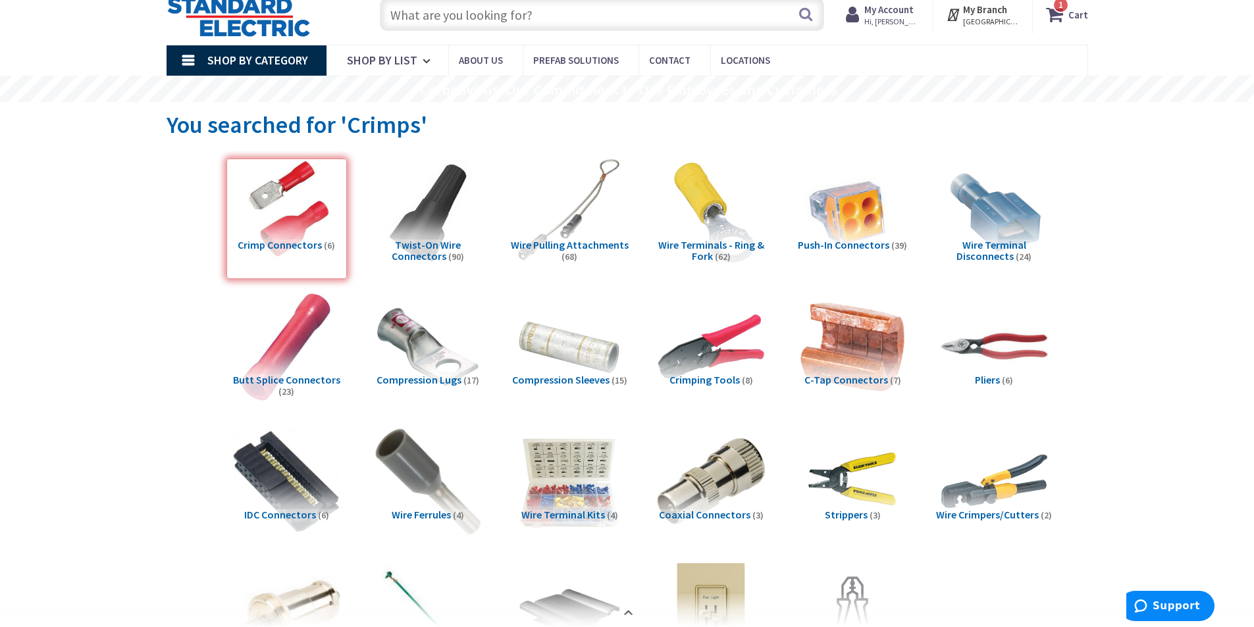
click at [677, 242] on span "Wire Terminals - Ring & Fork" at bounding box center [711, 250] width 106 height 25
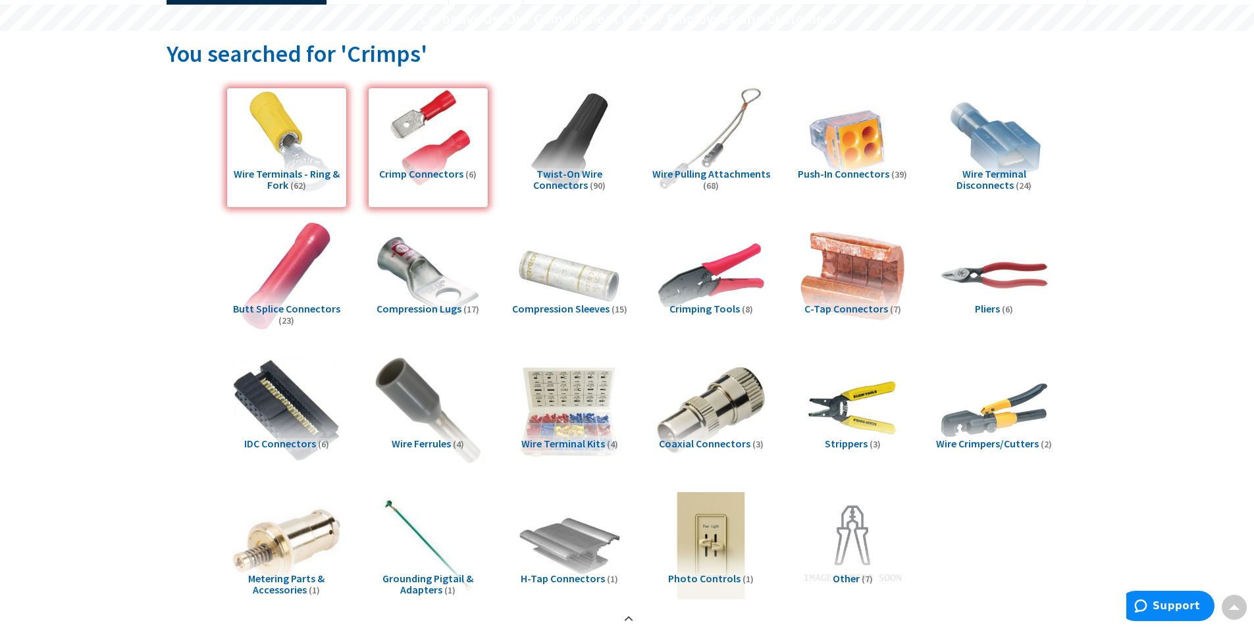
scroll to position [0, 0]
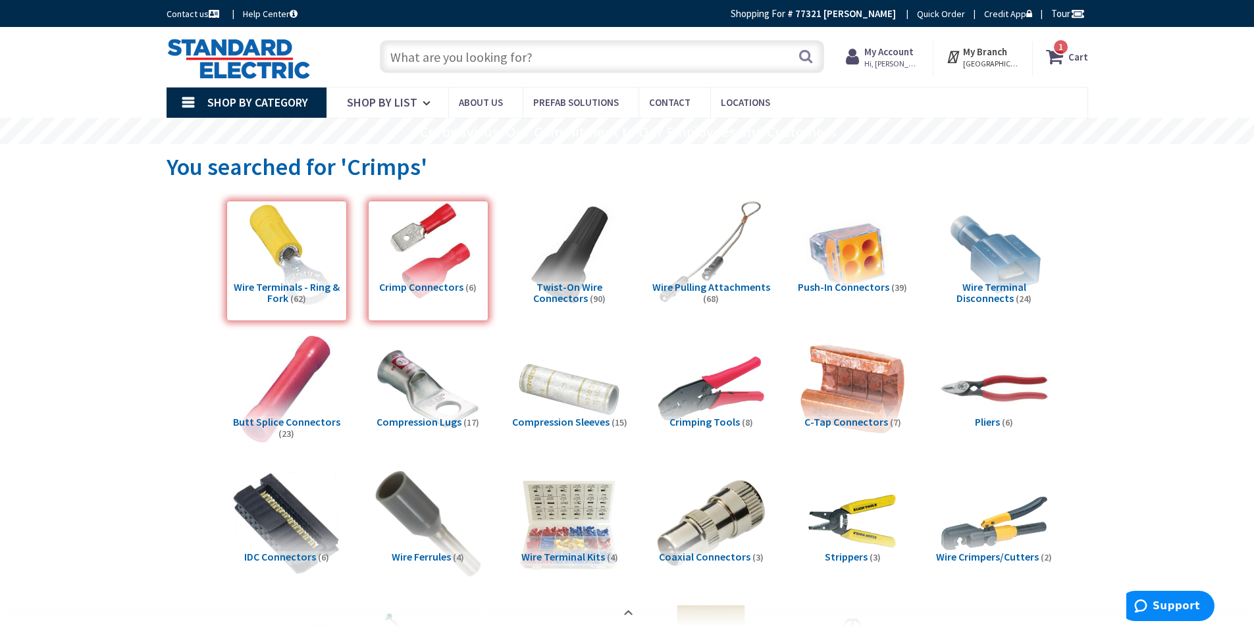
click at [528, 57] on input "text" at bounding box center [602, 56] width 444 height 33
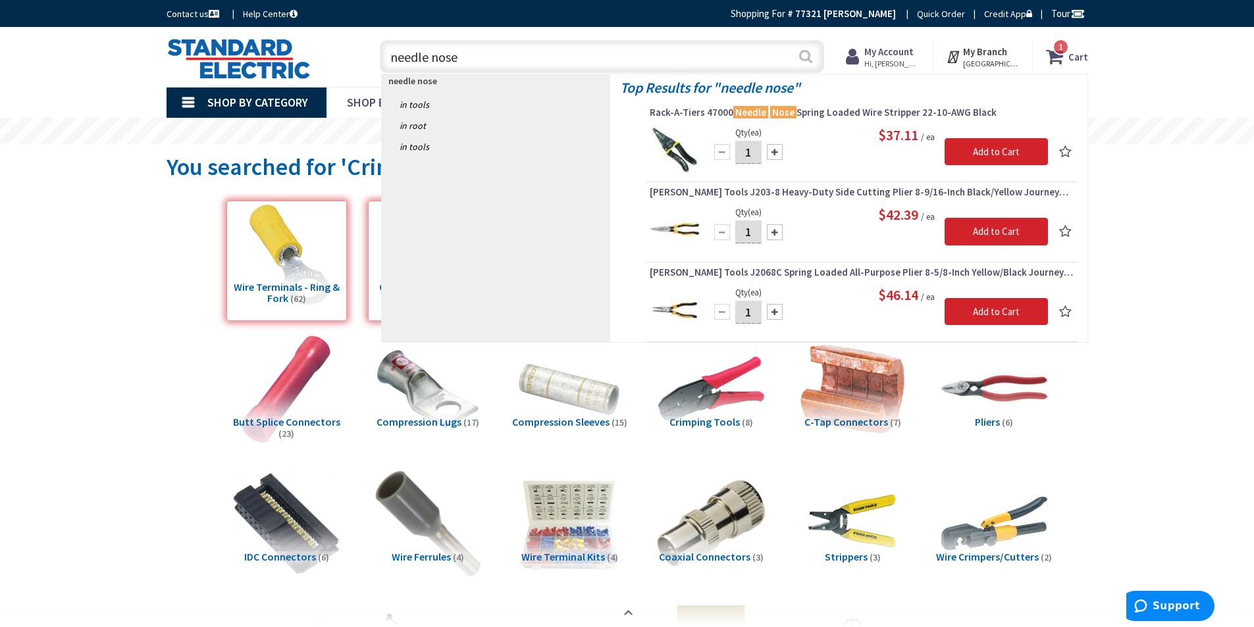
type input "needle nose"
click at [804, 59] on button "Search" at bounding box center [805, 56] width 17 height 30
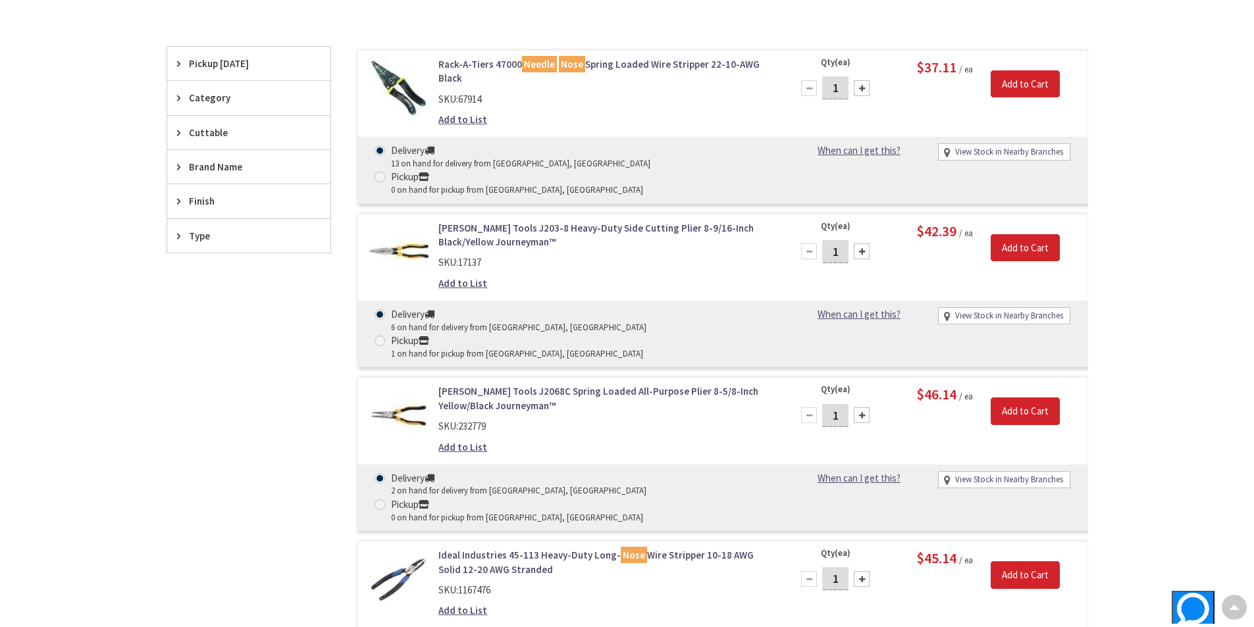
scroll to position [329, 0]
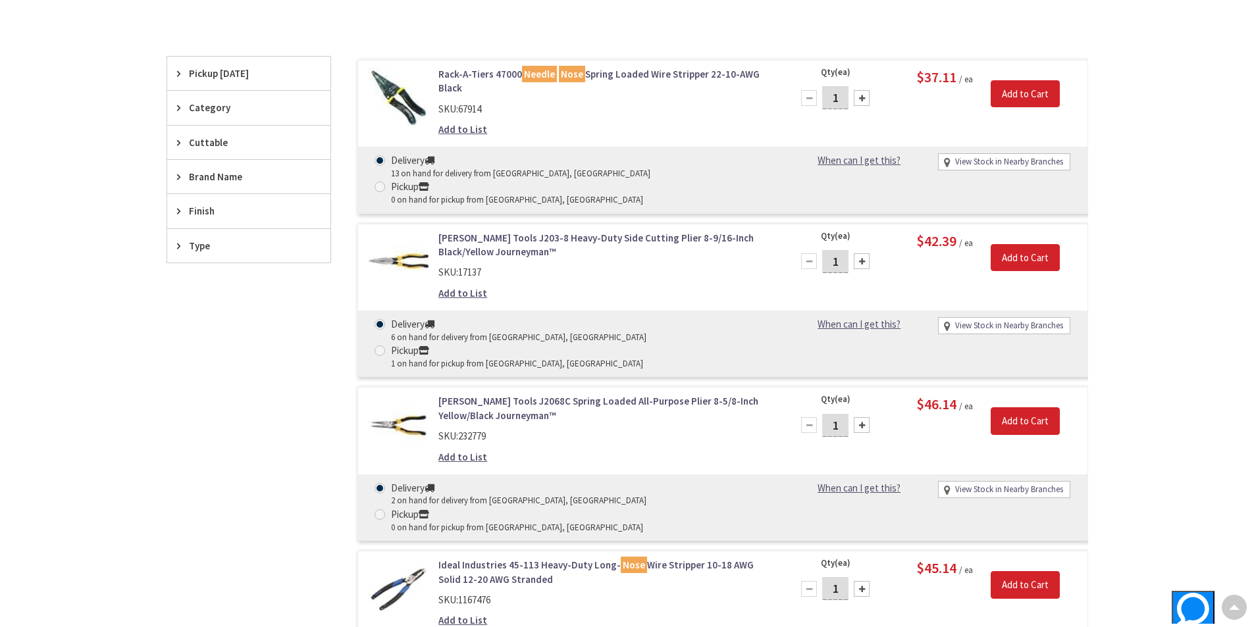
click at [538, 231] on link "[PERSON_NAME] Tools J203-8 Heavy-Duty Side Cutting Plier 8-9/16-Inch Black/Yell…" at bounding box center [605, 245] width 335 height 28
click at [591, 394] on link "[PERSON_NAME] Tools J2068C Spring Loaded All-Purpose Plier 8-5/8-Inch Yellow/Bl…" at bounding box center [605, 408] width 335 height 28
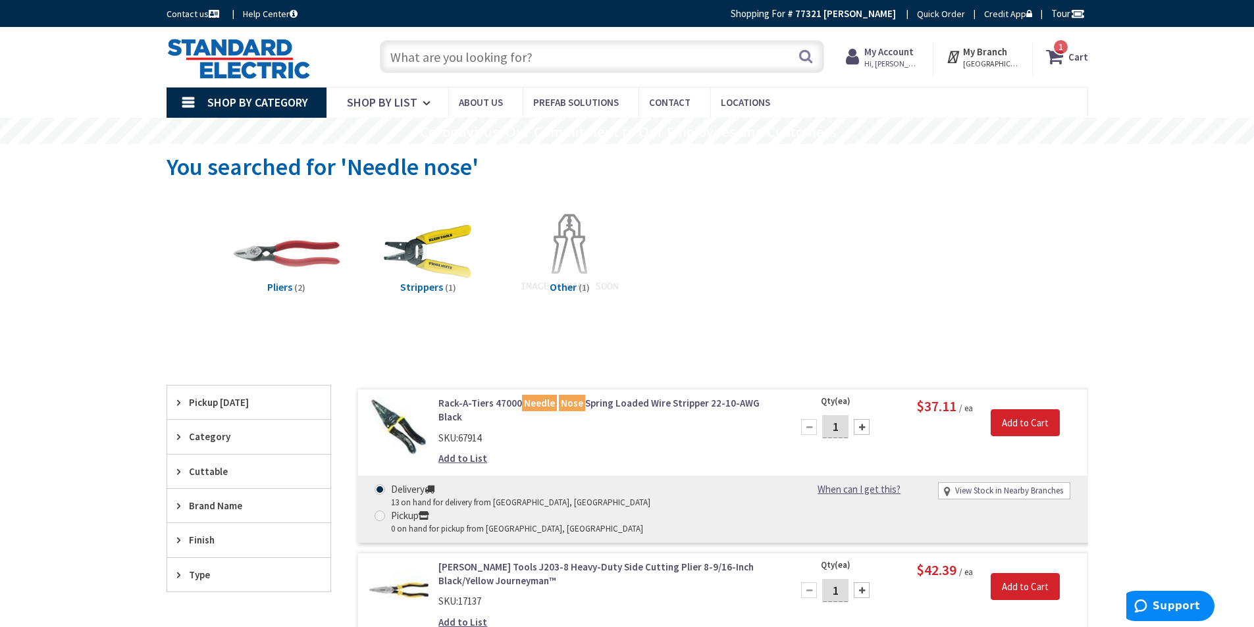
click at [890, 66] on span "Hi, [PERSON_NAME]" at bounding box center [892, 64] width 56 height 11
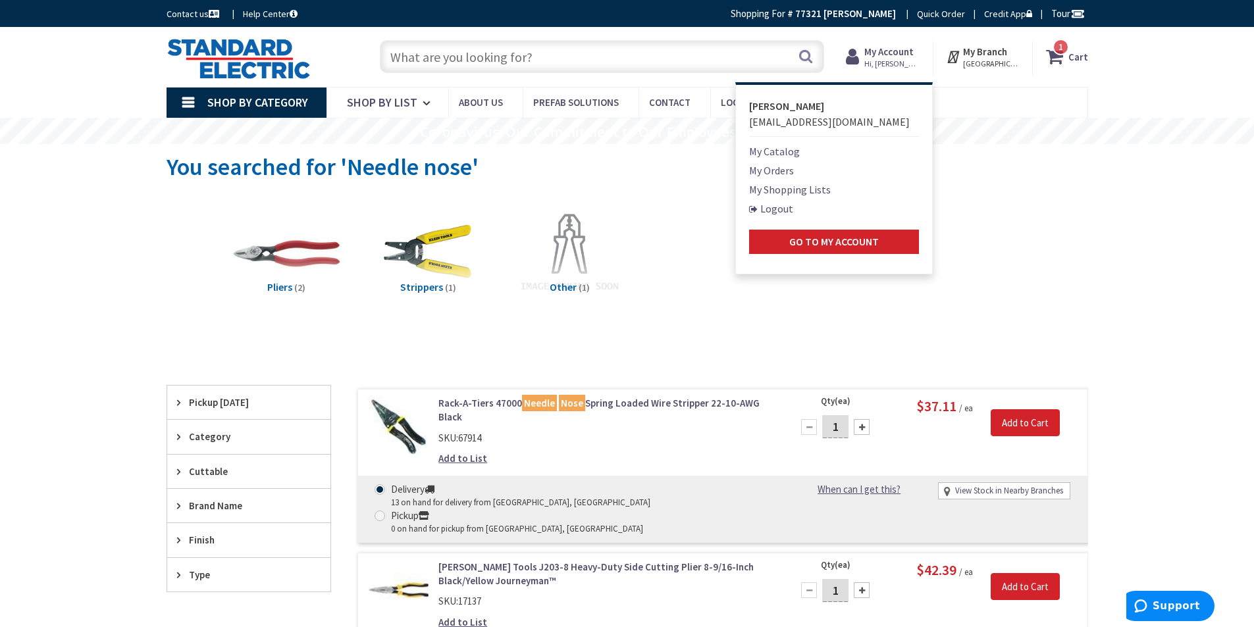
click at [1104, 240] on main "You searched for 'Needle nose' View Subcategories Pliers (2) Strippers (1) Othe…" at bounding box center [628, 607] width 988 height 926
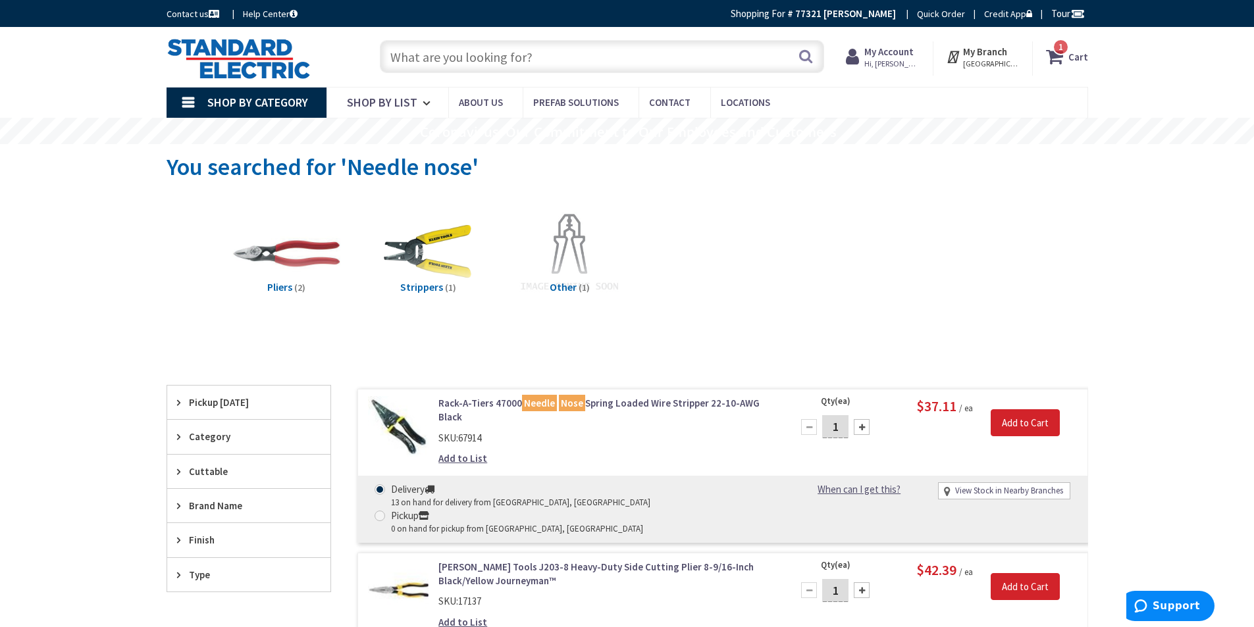
click at [887, 57] on strong "My Account" at bounding box center [888, 51] width 49 height 13
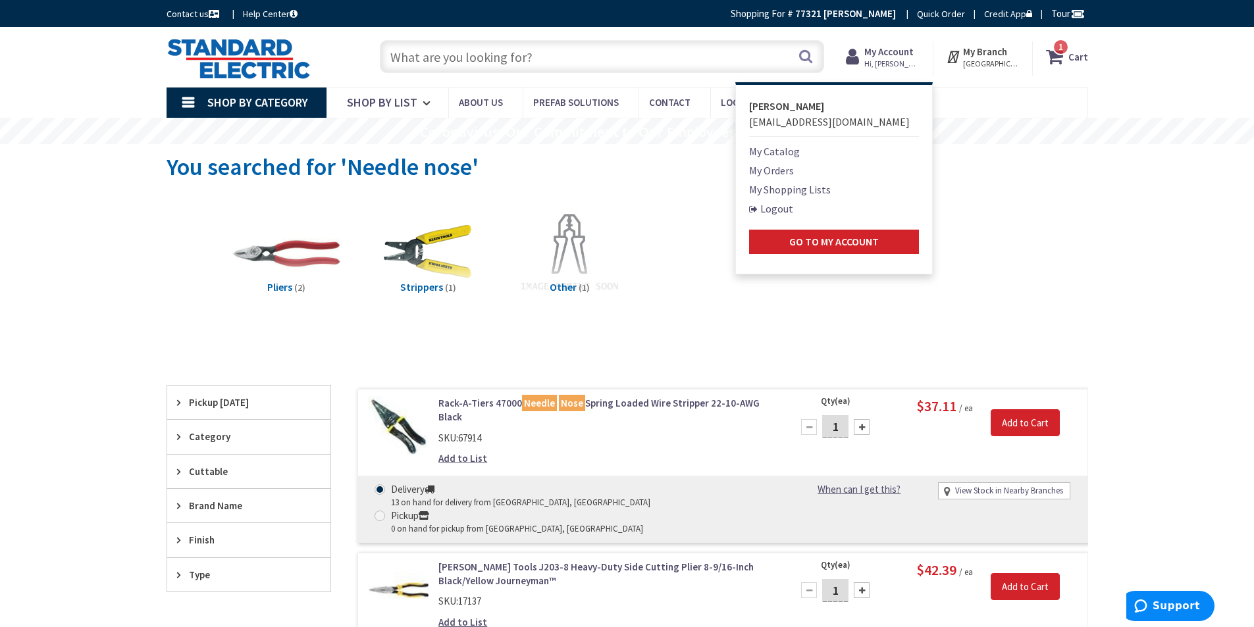
click at [776, 208] on link "Logout" at bounding box center [771, 209] width 44 height 16
